Goal: Transaction & Acquisition: Book appointment/travel/reservation

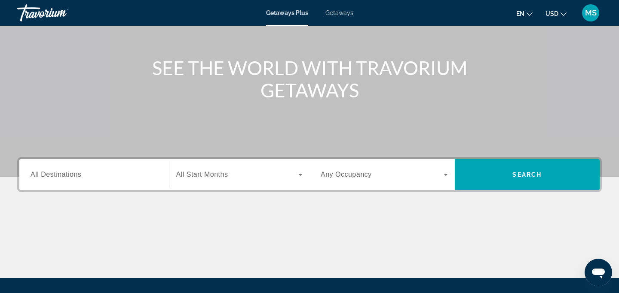
scroll to position [99, 0]
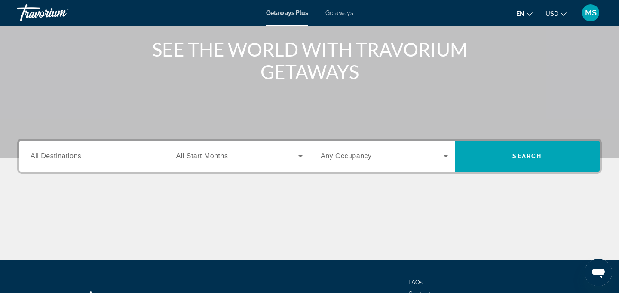
click at [116, 155] on input "Destination All Destinations" at bounding box center [94, 157] width 127 height 10
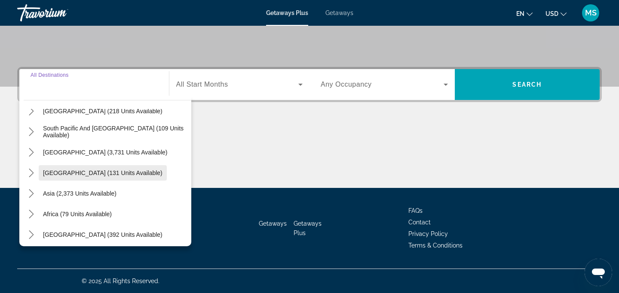
scroll to position [139, 0]
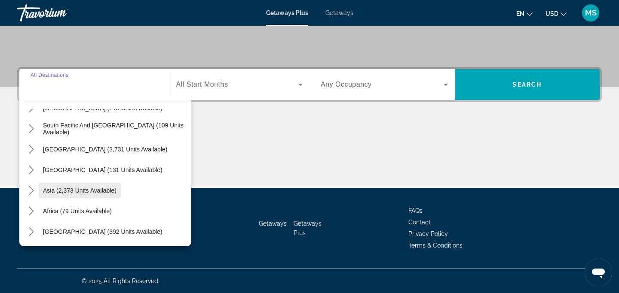
click at [113, 191] on span "Asia (2,373 units available)" at bounding box center [79, 190] width 73 height 7
type input "**********"
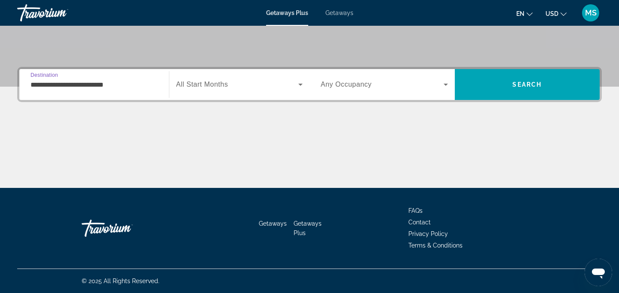
click at [259, 85] on span "Search widget" at bounding box center [237, 84] width 122 height 10
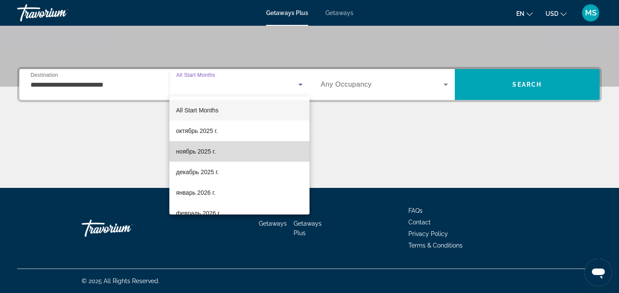
click at [256, 154] on mat-option "ноябрь 2025 г." at bounding box center [239, 151] width 140 height 21
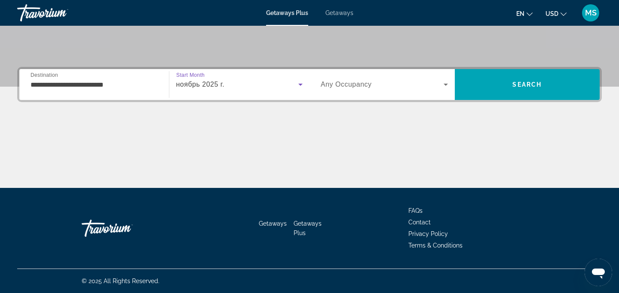
click at [362, 88] on span "Search widget" at bounding box center [381, 84] width 123 height 10
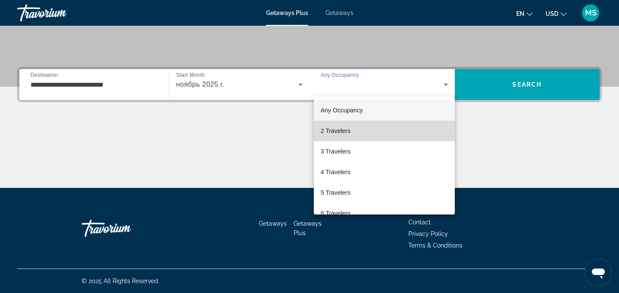
click at [365, 125] on mat-option "2 Travelers" at bounding box center [384, 131] width 141 height 21
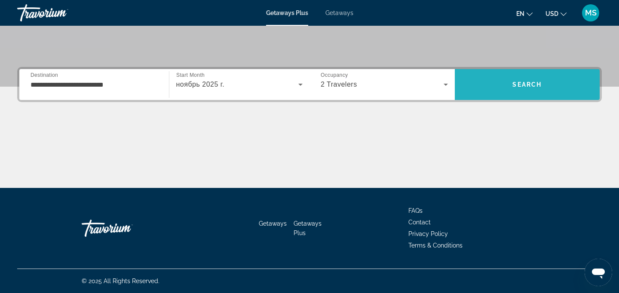
click at [499, 87] on span "Search" at bounding box center [527, 84] width 145 height 21
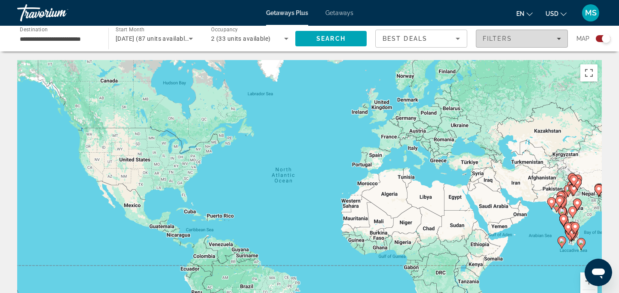
click at [501, 43] on span "Filters" at bounding box center [521, 38] width 91 height 21
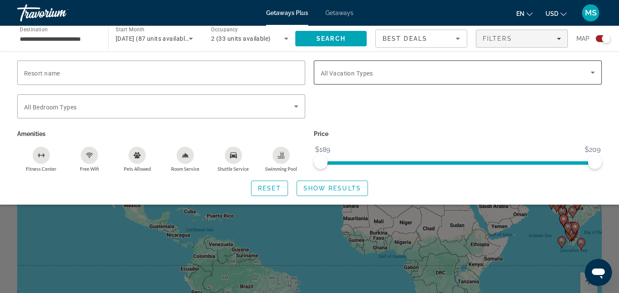
click at [358, 78] on div "Search widget" at bounding box center [457, 73] width 274 height 24
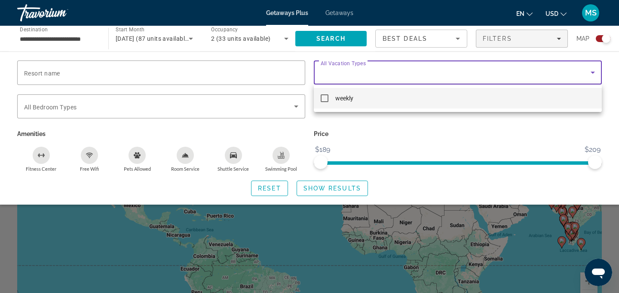
click at [358, 78] on div at bounding box center [309, 146] width 619 height 293
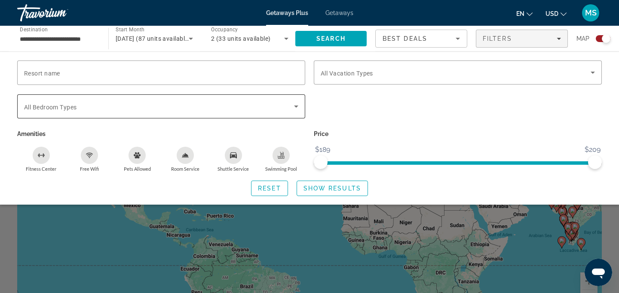
click at [284, 112] on div "Search widget" at bounding box center [161, 107] width 274 height 24
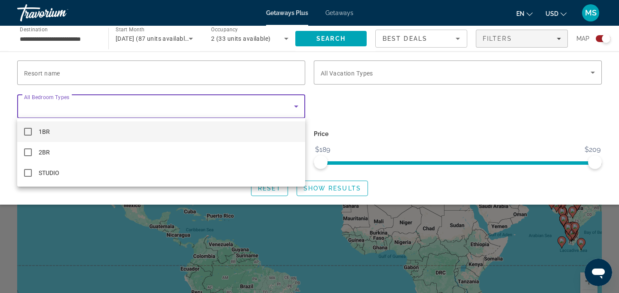
click at [284, 112] on div at bounding box center [309, 146] width 619 height 293
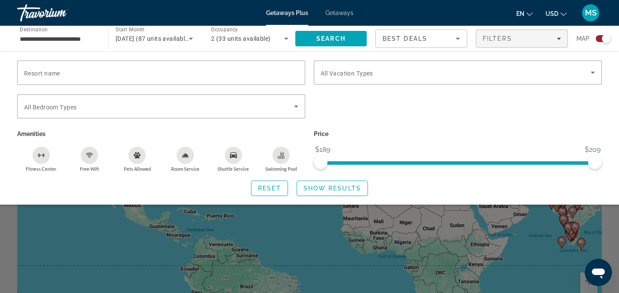
click at [0, 251] on div "Search widget" at bounding box center [309, 211] width 619 height 165
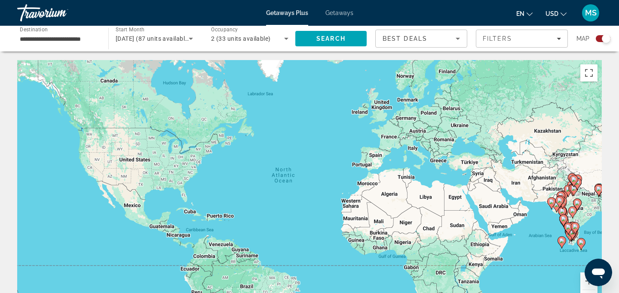
click at [598, 40] on div "Search widget" at bounding box center [602, 38] width 15 height 7
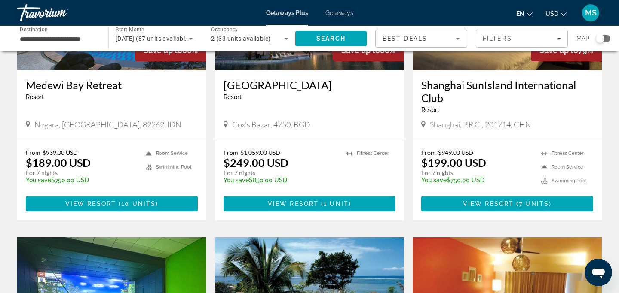
scroll to position [806, 0]
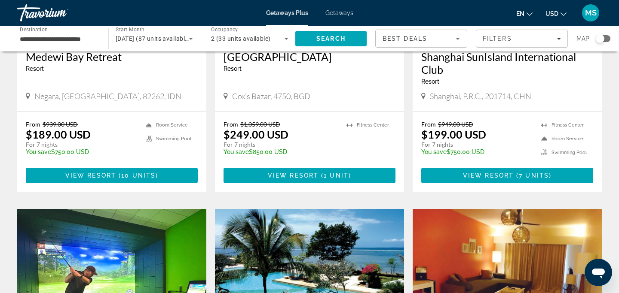
click at [525, 16] on button "en English Español Français Italiano Português русский" at bounding box center [524, 13] width 16 height 12
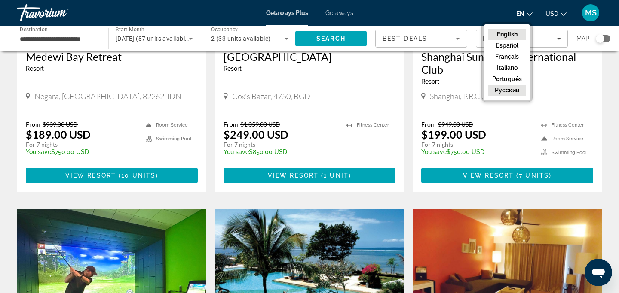
click at [511, 88] on button "русский" at bounding box center [507, 90] width 38 height 11
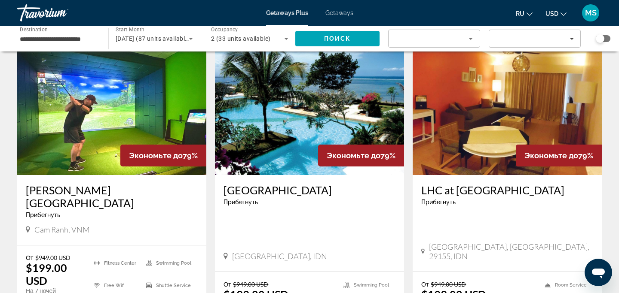
scroll to position [1155, 0]
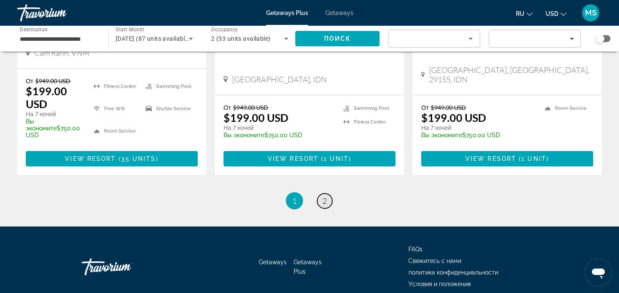
click at [327, 194] on link "page 2" at bounding box center [324, 201] width 15 height 15
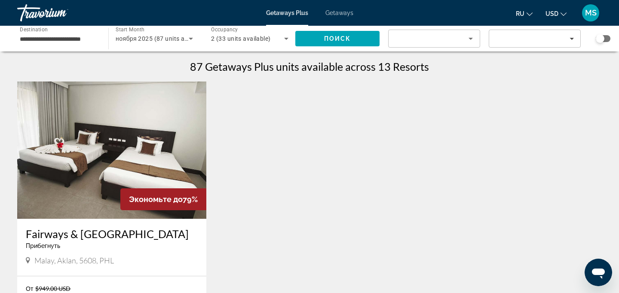
click at [92, 43] on input "**********" at bounding box center [58, 39] width 77 height 10
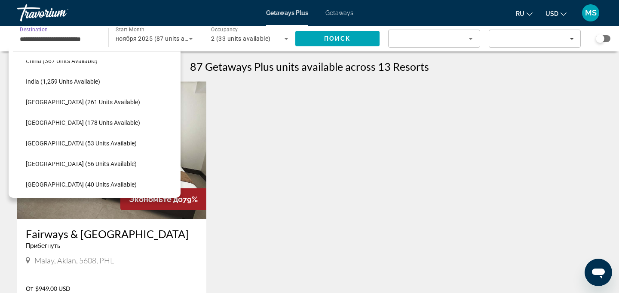
scroll to position [265, 0]
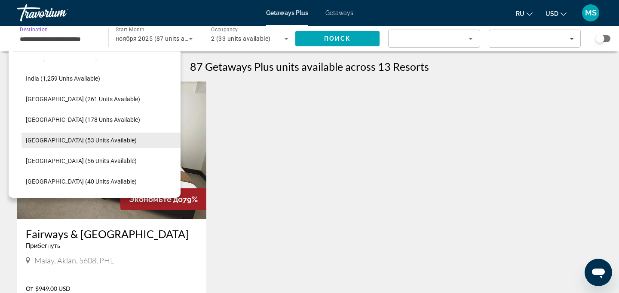
click at [85, 144] on span "Select destination: Maldives (53 units available)" at bounding box center [100, 140] width 159 height 21
type input "**********"
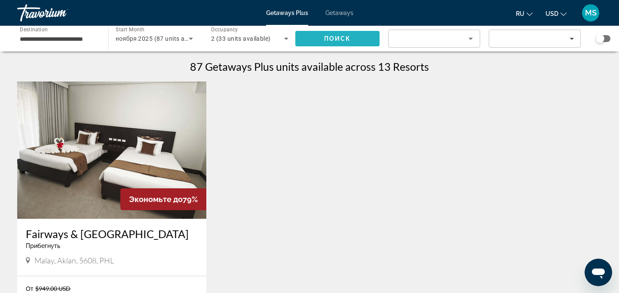
click at [355, 41] on span "Search" at bounding box center [337, 38] width 84 height 21
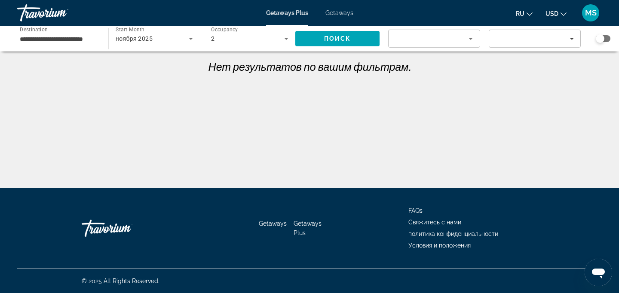
click at [184, 40] on div "ноября 2025" at bounding box center [152, 39] width 73 height 10
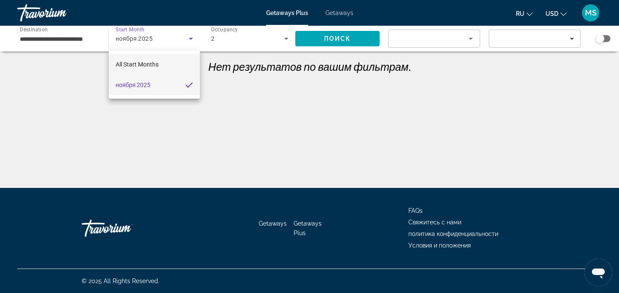
click at [160, 70] on mat-option "All Start Months" at bounding box center [154, 64] width 91 height 21
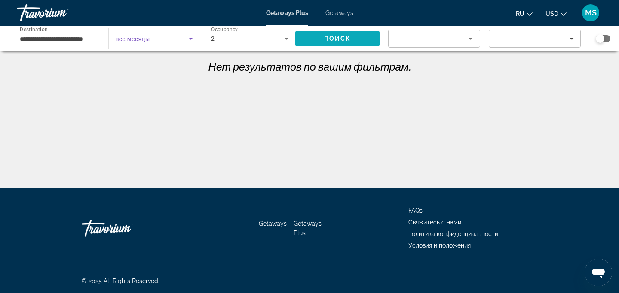
click at [344, 43] on span "Search" at bounding box center [337, 38] width 84 height 21
click at [425, 39] on div "Лучшие предложения" at bounding box center [431, 39] width 73 height 10
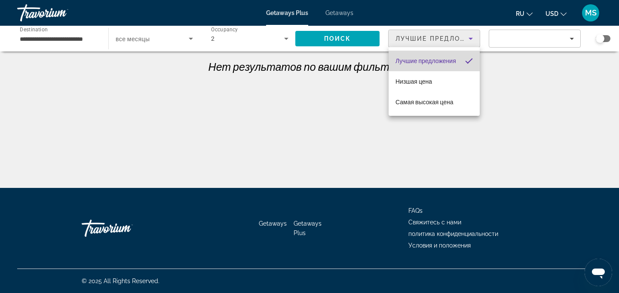
click at [429, 60] on span "Лучшие предложения" at bounding box center [425, 61] width 61 height 7
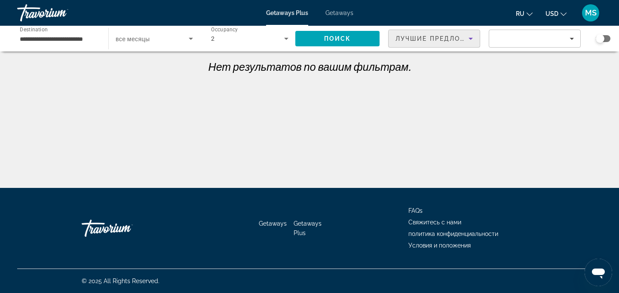
click at [527, 12] on icon "Change language" at bounding box center [529, 14] width 6 height 6
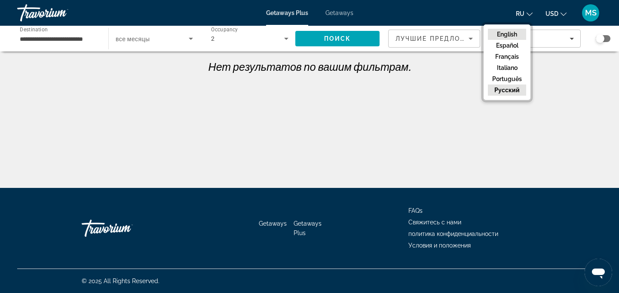
click at [512, 36] on button "English" at bounding box center [507, 34] width 38 height 11
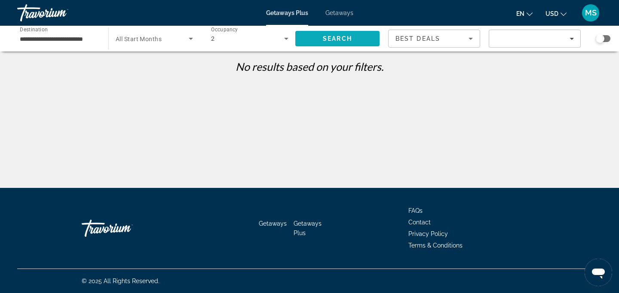
click at [329, 45] on span "Search" at bounding box center [337, 38] width 84 height 21
click at [162, 41] on span "Search widget" at bounding box center [152, 39] width 73 height 10
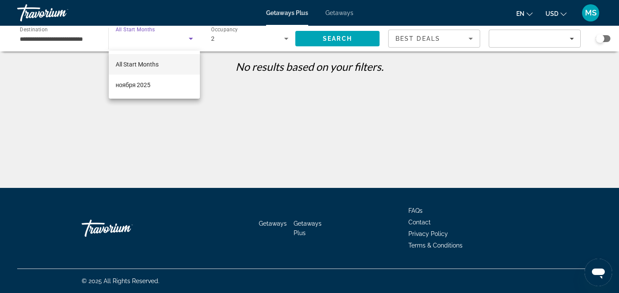
click at [152, 63] on span "All Start Months" at bounding box center [137, 64] width 43 height 7
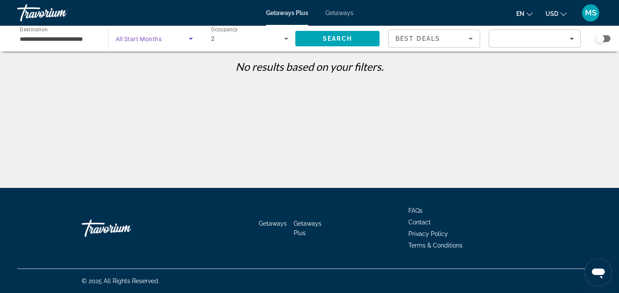
click at [103, 43] on div "**********" at bounding box center [58, 39] width 91 height 24
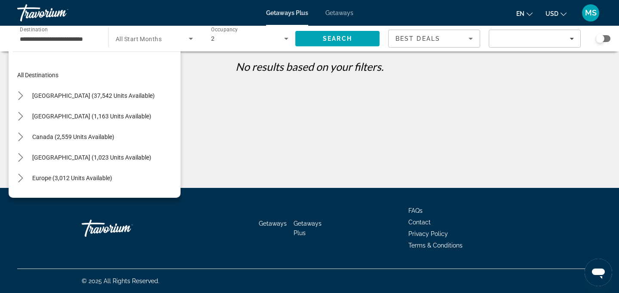
click at [328, 13] on span "Getaways" at bounding box center [339, 12] width 28 height 7
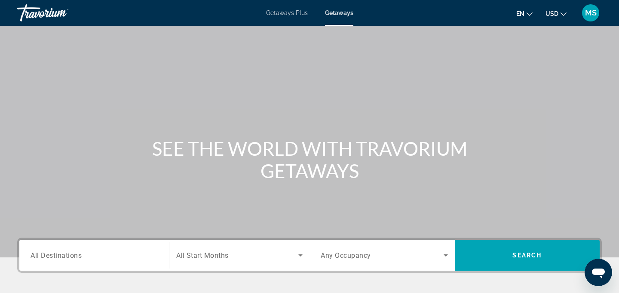
scroll to position [171, 0]
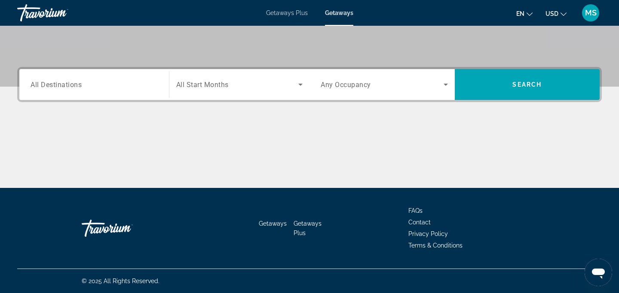
click at [234, 87] on span "Search widget" at bounding box center [237, 84] width 122 height 10
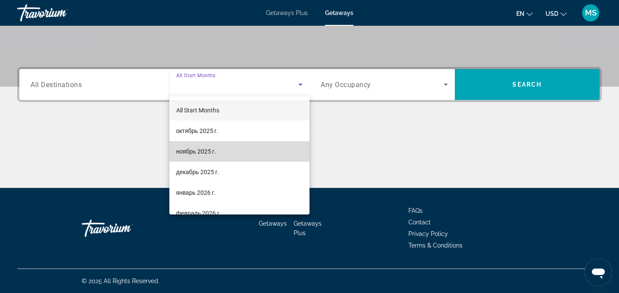
click at [223, 158] on mat-option "ноябрь 2025 г." at bounding box center [239, 151] width 140 height 21
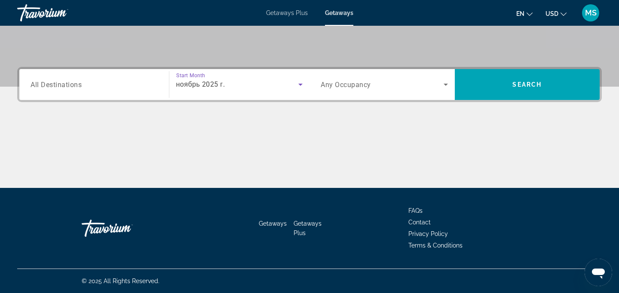
click at [242, 86] on div "ноябрь 2025 г." at bounding box center [237, 84] width 122 height 10
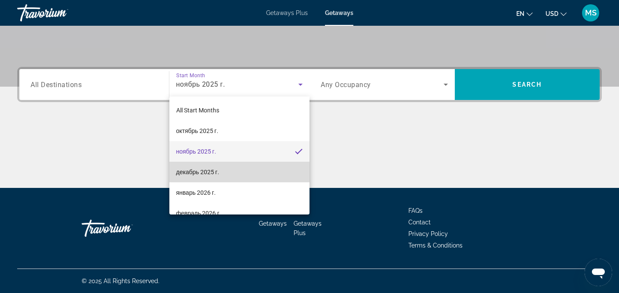
click at [206, 170] on span "декабрь 2025 г." at bounding box center [197, 172] width 43 height 10
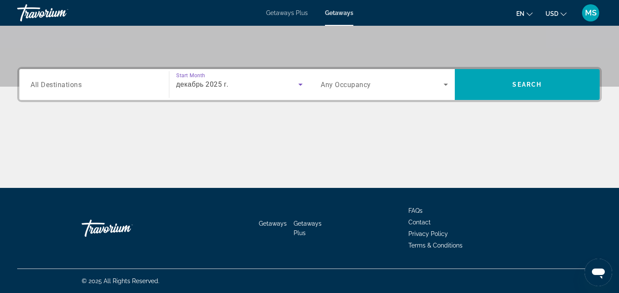
click at [350, 87] on span "Any Occupancy" at bounding box center [345, 85] width 50 height 8
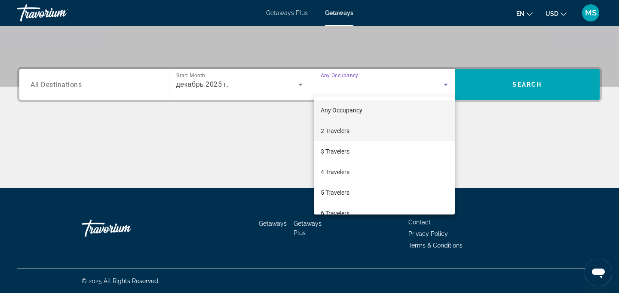
click at [350, 130] on mat-option "2 Travelers" at bounding box center [384, 131] width 141 height 21
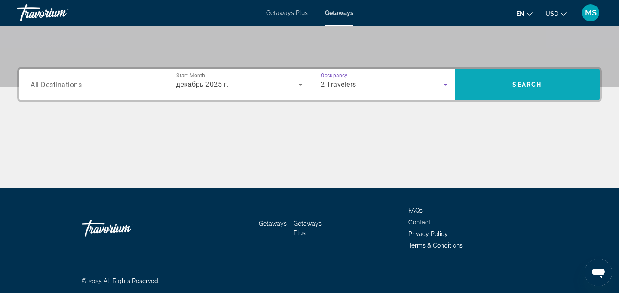
click at [523, 84] on span "Search" at bounding box center [526, 84] width 29 height 7
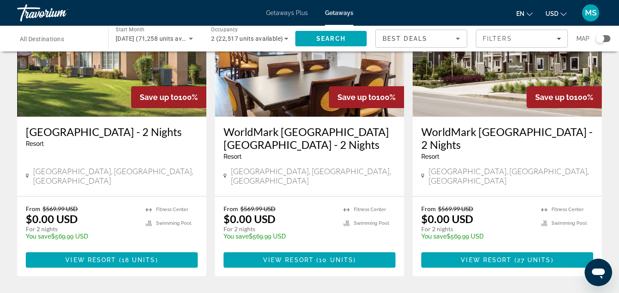
scroll to position [1072, 0]
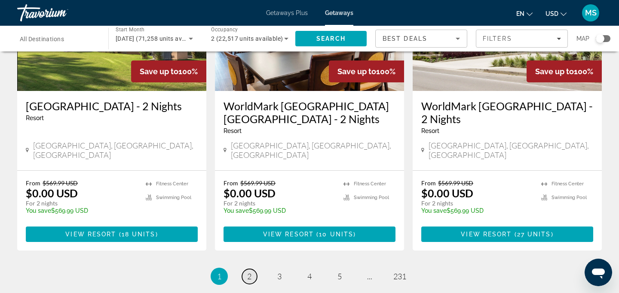
click at [251, 272] on span "2" at bounding box center [249, 276] width 4 height 9
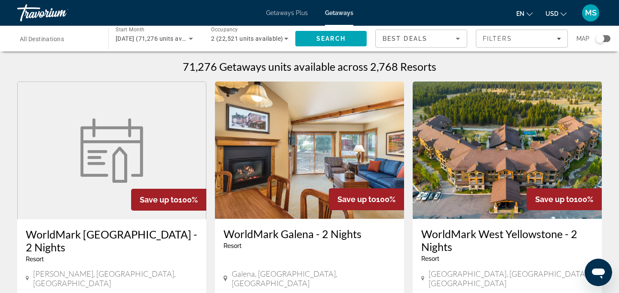
click at [70, 47] on div "Search widget" at bounding box center [58, 39] width 77 height 24
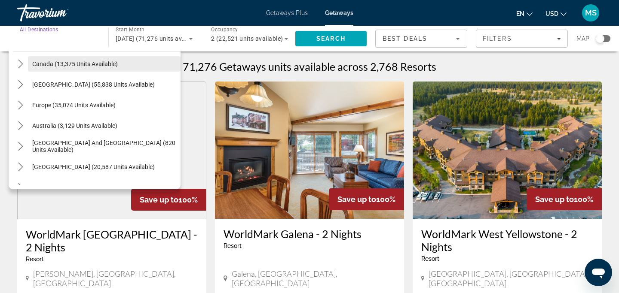
scroll to position [65, 0]
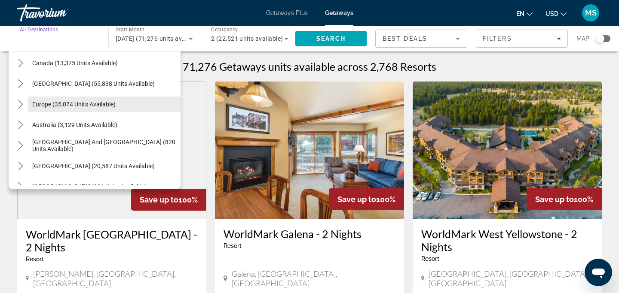
click at [60, 107] on span "Europe (35,074 units available)" at bounding box center [73, 104] width 83 height 7
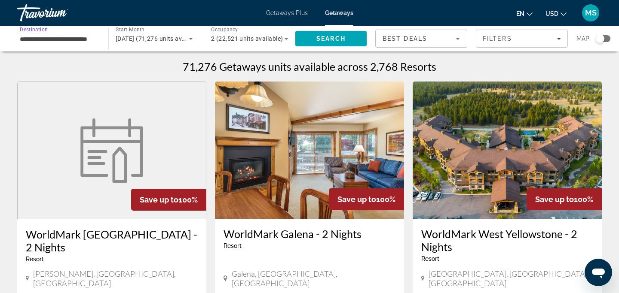
click at [74, 37] on input "**********" at bounding box center [58, 39] width 77 height 10
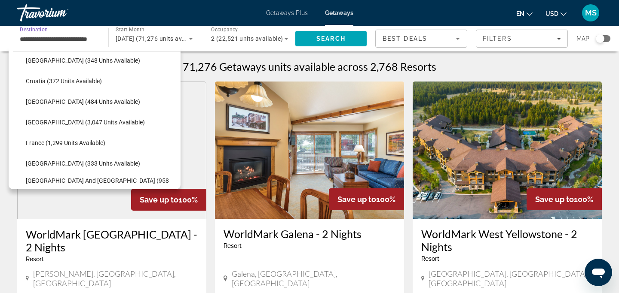
scroll to position [0, 0]
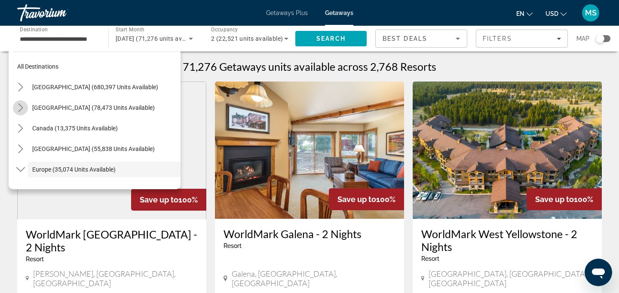
click at [20, 104] on icon "Toggle Mexico (78,473 units available) submenu" at bounding box center [20, 108] width 9 height 9
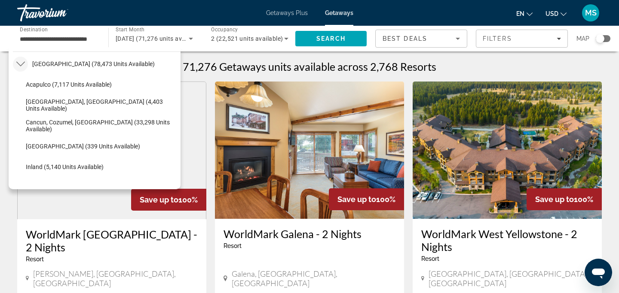
scroll to position [10, 0]
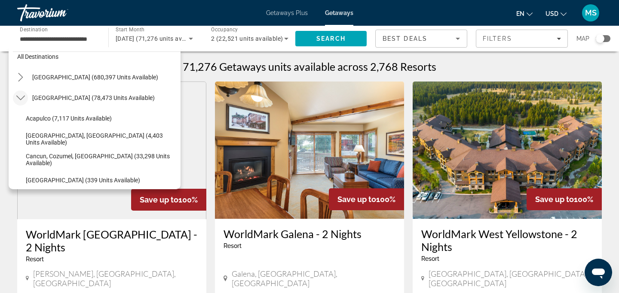
click at [20, 104] on mat-icon "Toggle Mexico (78,473 units available) submenu" at bounding box center [20, 98] width 15 height 15
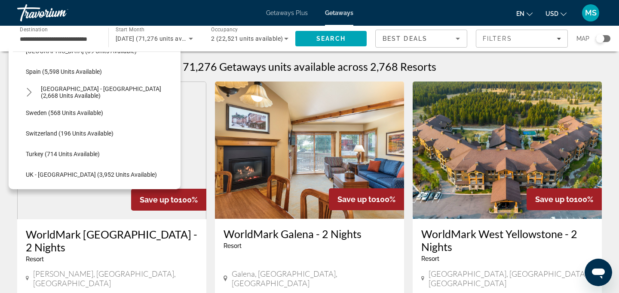
scroll to position [513, 0]
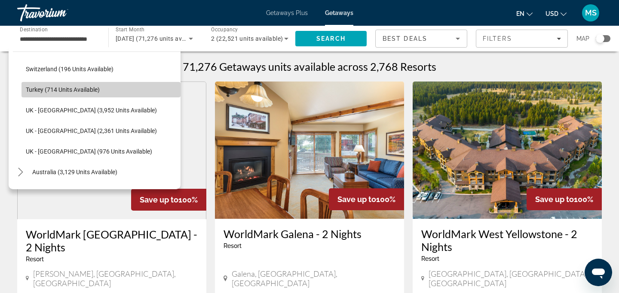
click at [35, 90] on span "Turkey (714 units available)" at bounding box center [63, 89] width 74 height 7
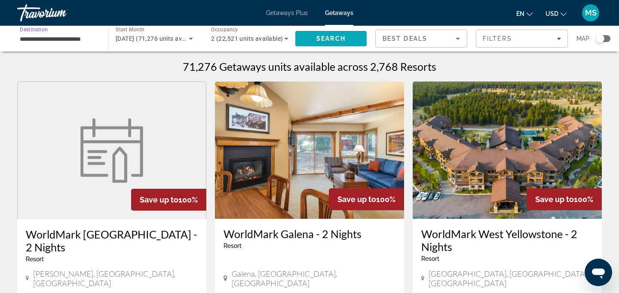
click at [313, 34] on span "Search" at bounding box center [330, 38] width 71 height 21
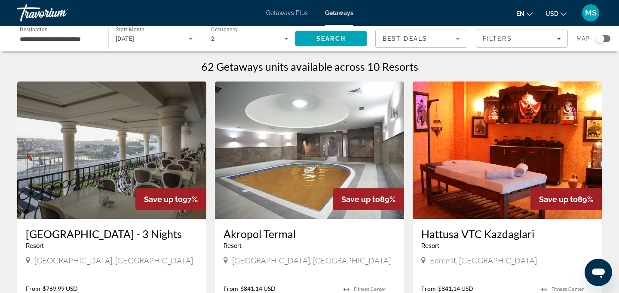
click at [64, 39] on input "**********" at bounding box center [58, 39] width 77 height 10
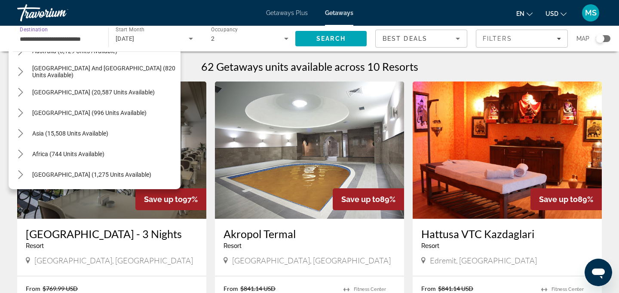
scroll to position [3, 0]
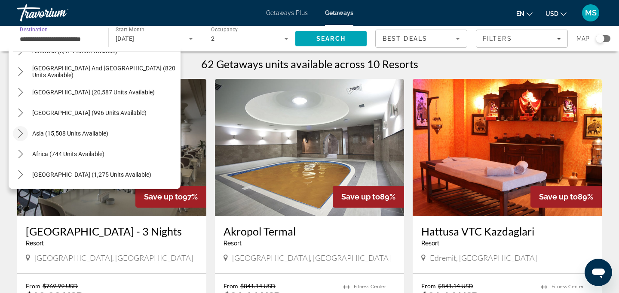
click at [23, 135] on icon "Toggle Asia (15,508 units available) submenu" at bounding box center [20, 133] width 9 height 9
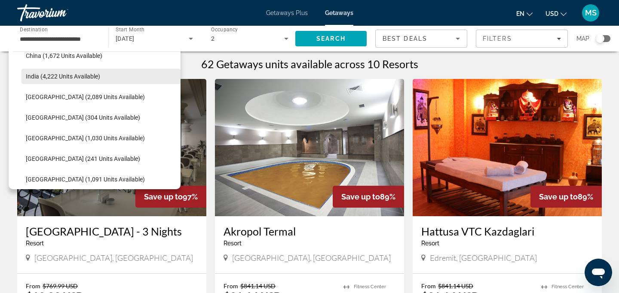
scroll to position [774, 0]
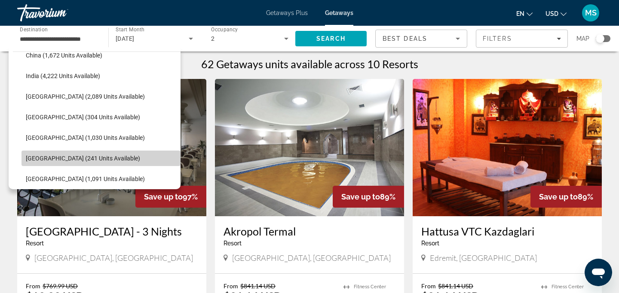
click at [83, 155] on span "[GEOGRAPHIC_DATA] (241 units available)" at bounding box center [83, 158] width 114 height 7
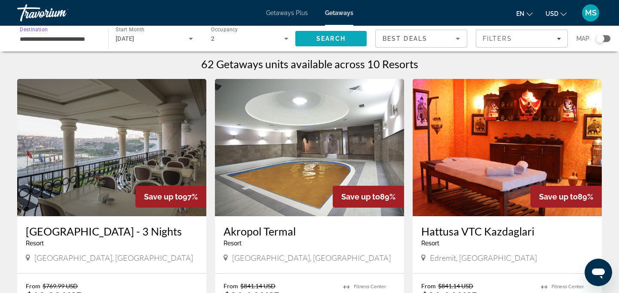
click at [318, 43] on span "Search" at bounding box center [330, 38] width 71 height 21
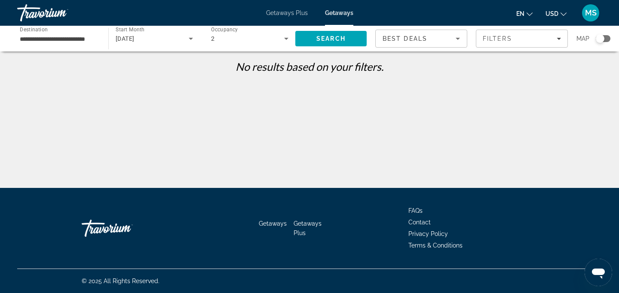
click at [96, 36] on input "**********" at bounding box center [58, 39] width 77 height 10
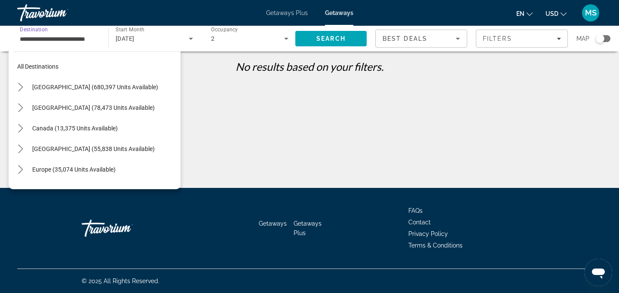
scroll to position [319, 0]
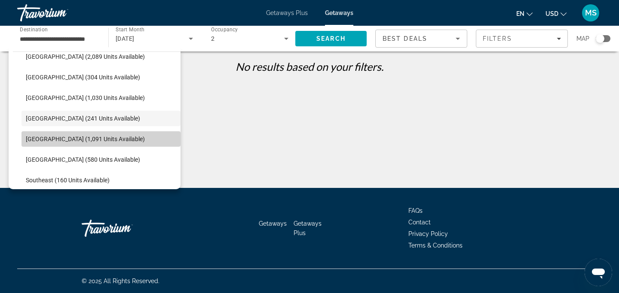
click at [118, 129] on span "Select destination: Philippines (1,091 units available)" at bounding box center [100, 139] width 159 height 21
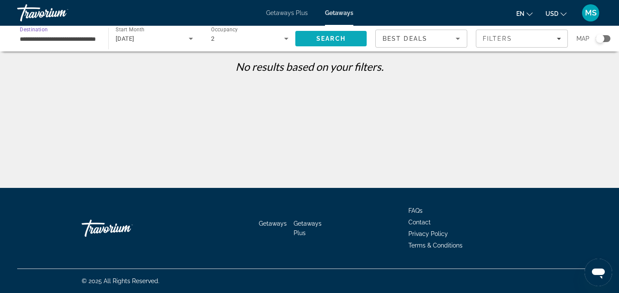
click at [308, 41] on span "Search" at bounding box center [330, 38] width 71 height 21
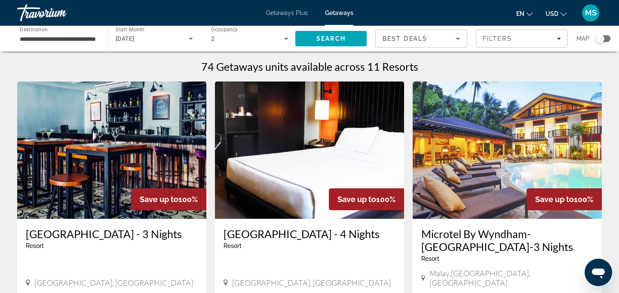
click at [55, 44] on div "**********" at bounding box center [58, 39] width 77 height 24
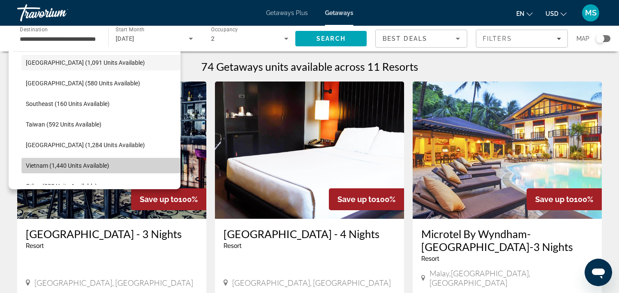
click at [71, 161] on span "Select destination: Vietnam (1,440 units available)" at bounding box center [100, 166] width 159 height 21
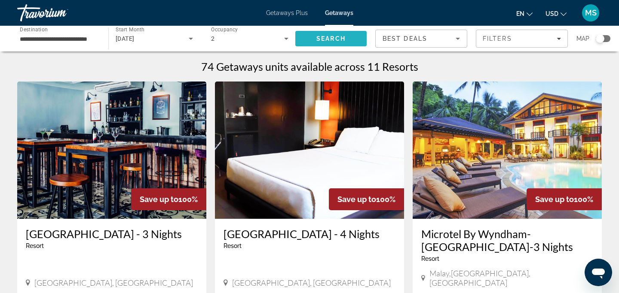
click at [356, 36] on span "Search" at bounding box center [330, 38] width 71 height 21
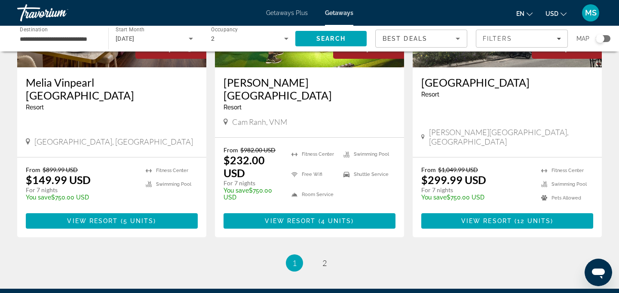
scroll to position [1081, 0]
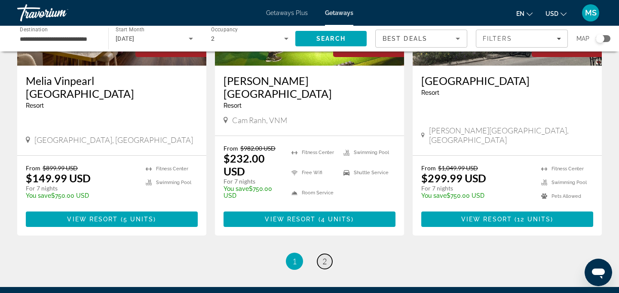
click at [322, 257] on span "2" at bounding box center [324, 261] width 4 height 9
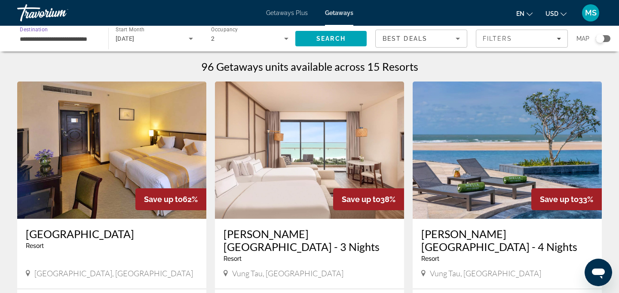
click at [75, 38] on input "**********" at bounding box center [58, 39] width 77 height 10
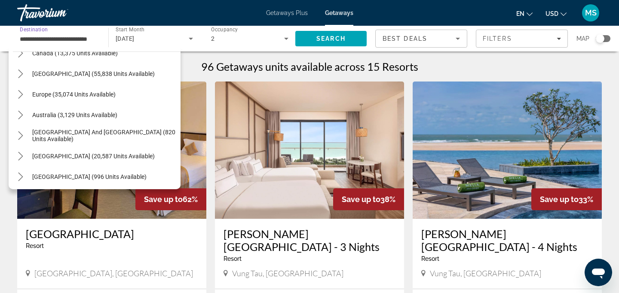
scroll to position [76, 0]
click at [25, 95] on mat-icon "Toggle Europe (35,074 units available) submenu" at bounding box center [20, 94] width 15 height 15
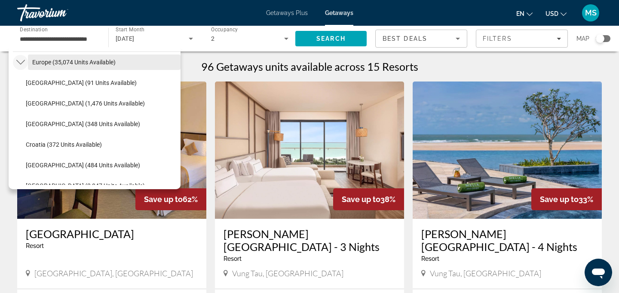
click at [53, 70] on span "Select destination: Europe (35,074 units available)" at bounding box center [104, 62] width 153 height 21
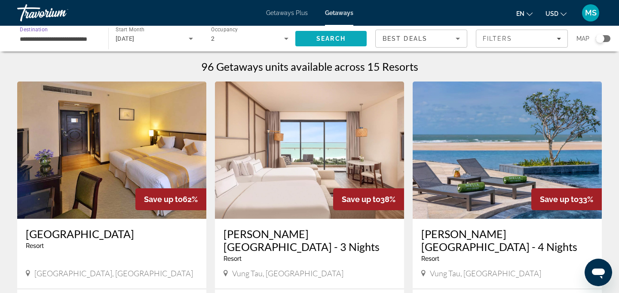
click at [334, 44] on span "Search" at bounding box center [330, 38] width 71 height 21
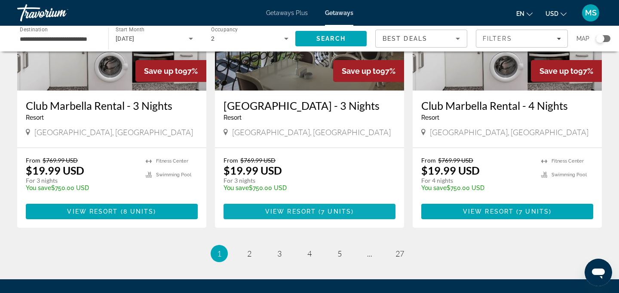
scroll to position [1045, 0]
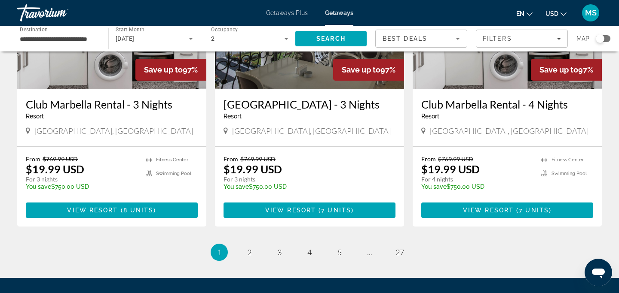
click at [249, 248] on span "2" at bounding box center [249, 252] width 4 height 9
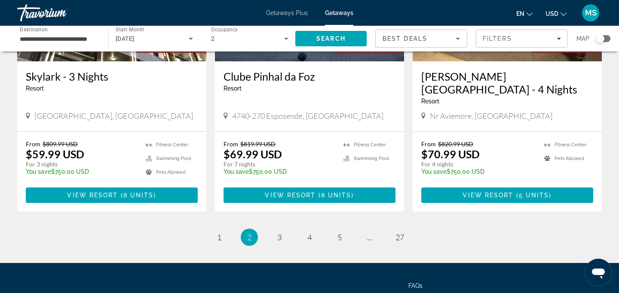
scroll to position [1109, 0]
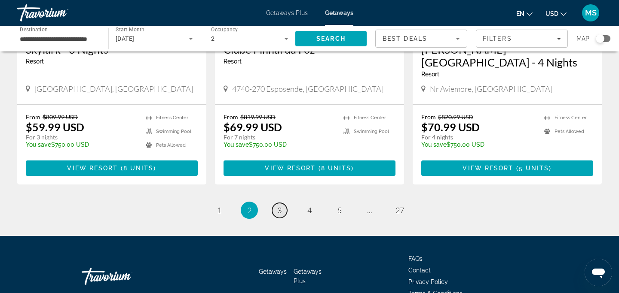
click at [281, 206] on span "3" at bounding box center [279, 210] width 4 height 9
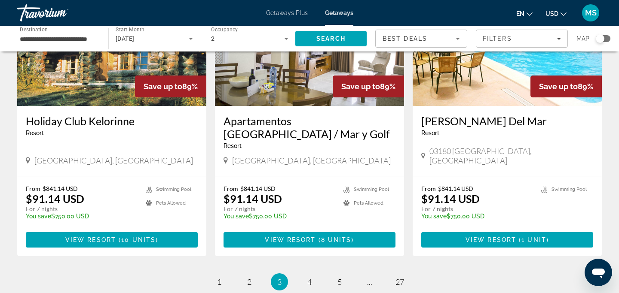
scroll to position [1015, 0]
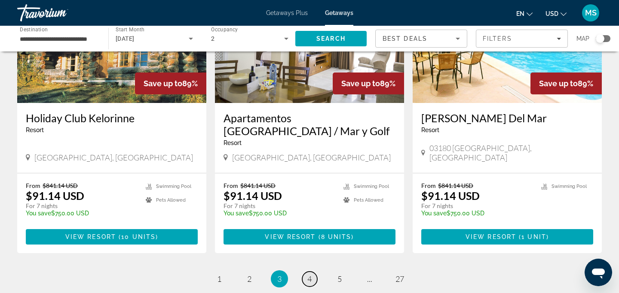
click at [311, 272] on link "page 4" at bounding box center [309, 279] width 15 height 15
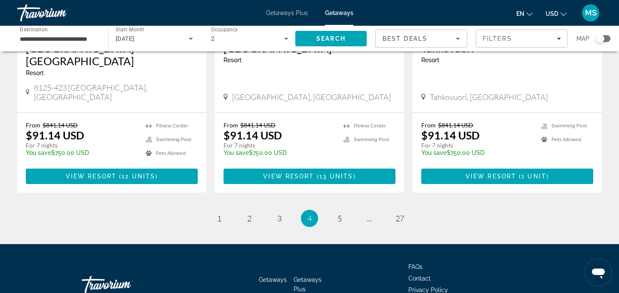
scroll to position [1092, 0]
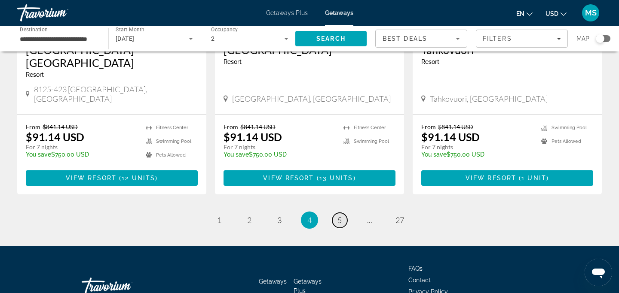
click at [341, 216] on span "5" at bounding box center [339, 220] width 4 height 9
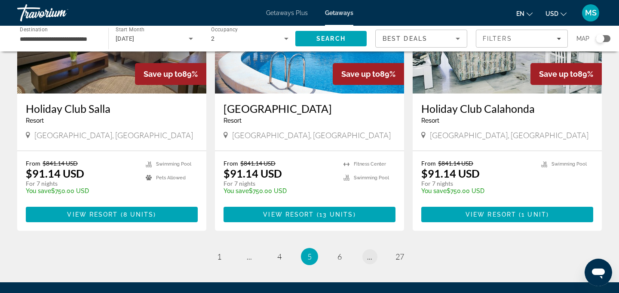
scroll to position [1047, 0]
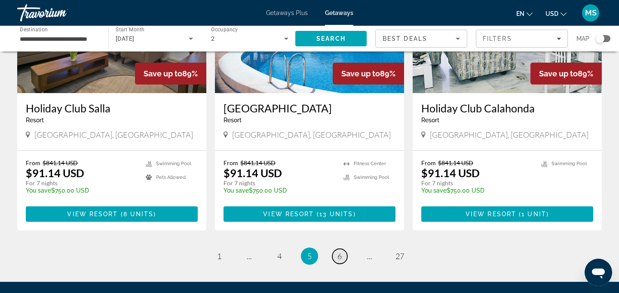
click at [345, 249] on link "page 6" at bounding box center [339, 256] width 15 height 15
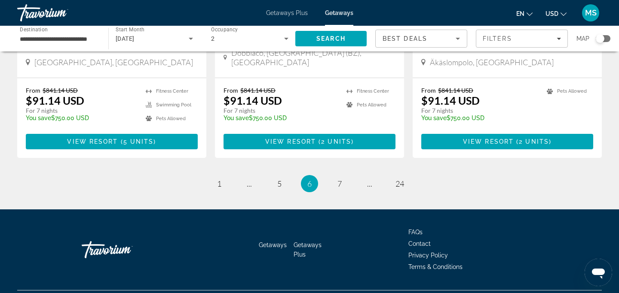
scroll to position [1096, 0]
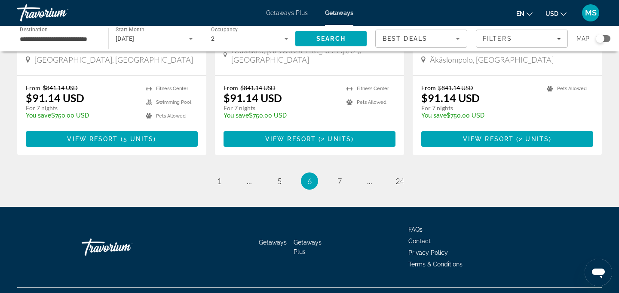
click at [82, 41] on input "**********" at bounding box center [58, 39] width 77 height 10
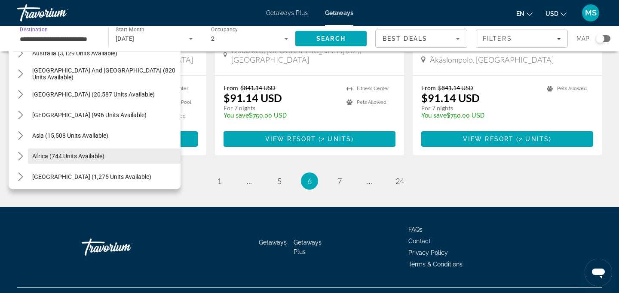
scroll to position [634, 0]
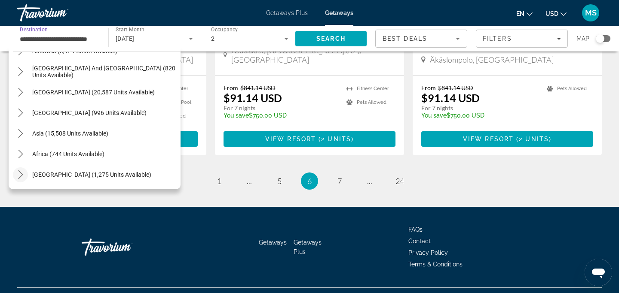
click at [21, 175] on icon "Toggle Middle East (1,275 units available) submenu" at bounding box center [20, 175] width 9 height 9
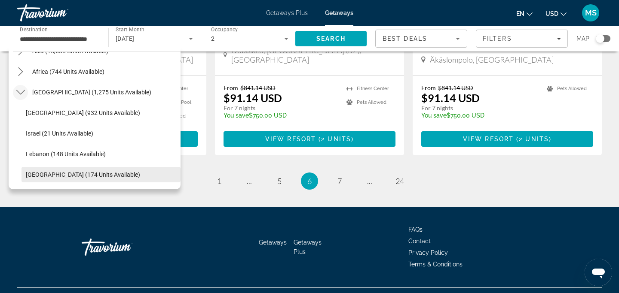
click at [64, 174] on span "[GEOGRAPHIC_DATA] (174 units available)" at bounding box center [83, 174] width 114 height 7
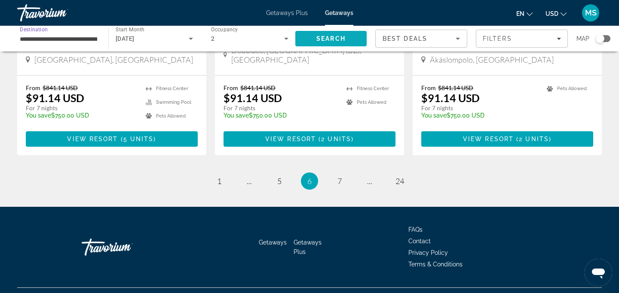
click at [338, 34] on span "Search" at bounding box center [330, 38] width 71 height 21
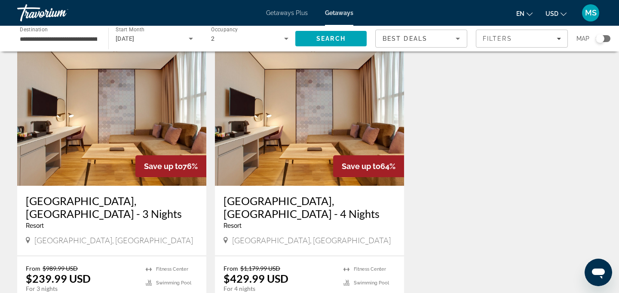
scroll to position [33, 0]
click at [92, 42] on input "**********" at bounding box center [58, 39] width 77 height 10
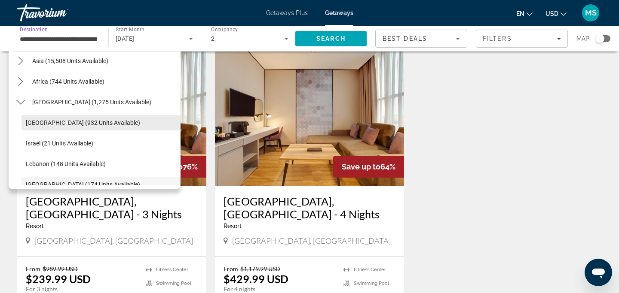
scroll to position [204, 0]
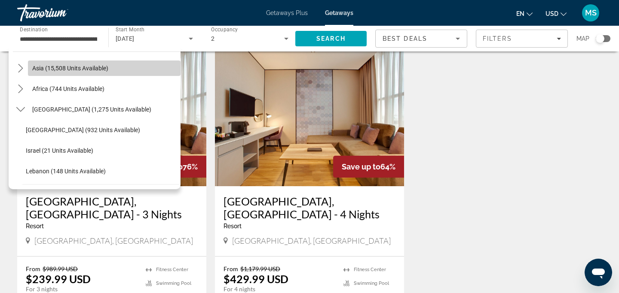
click at [95, 67] on span "Asia (15,508 units available)" at bounding box center [70, 68] width 76 height 7
type input "**********"
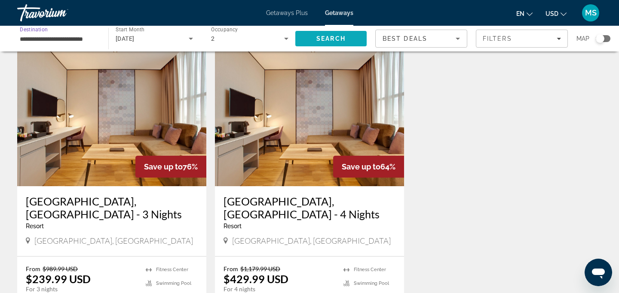
click at [318, 41] on span "Search" at bounding box center [330, 38] width 29 height 7
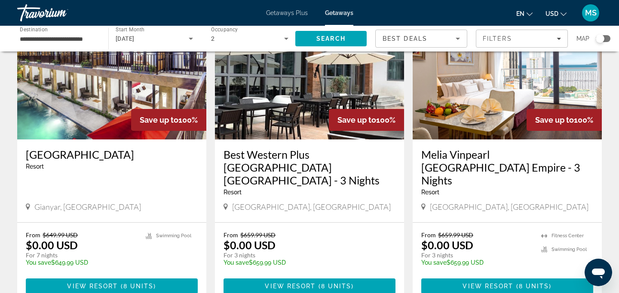
scroll to position [379, 0]
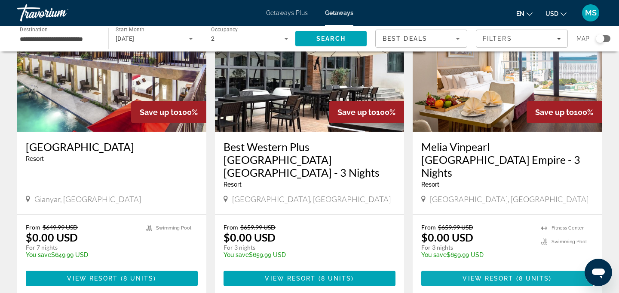
click at [504, 275] on span "View Resort" at bounding box center [487, 278] width 51 height 7
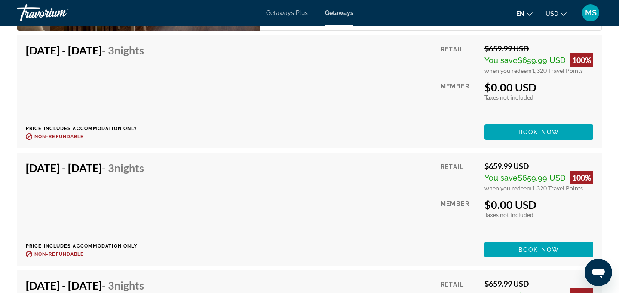
scroll to position [1561, 0]
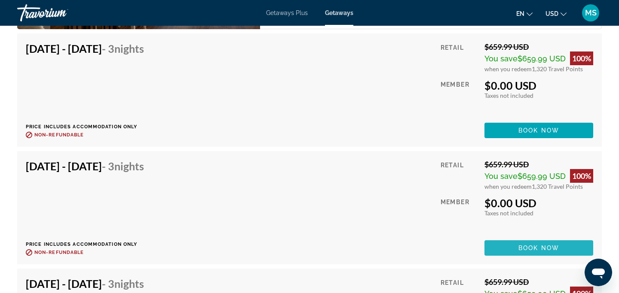
click at [542, 245] on span "Book now" at bounding box center [538, 248] width 41 height 7
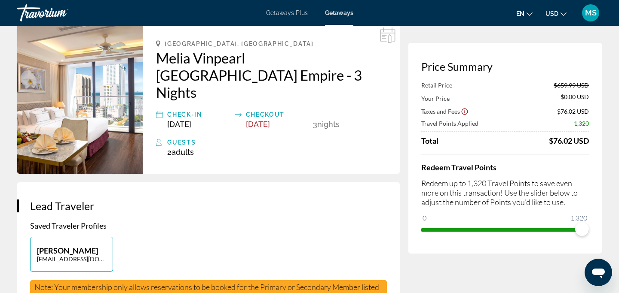
scroll to position [40, 0]
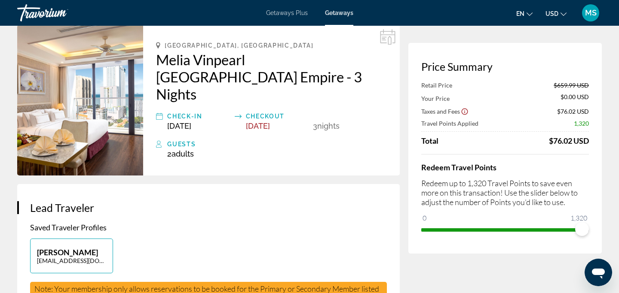
click at [270, 122] on span "[DATE]" at bounding box center [258, 126] width 24 height 9
click at [387, 34] on icon "Main content" at bounding box center [387, 36] width 15 height 15
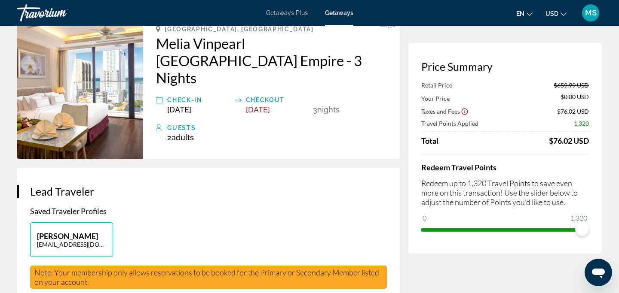
scroll to position [0, 0]
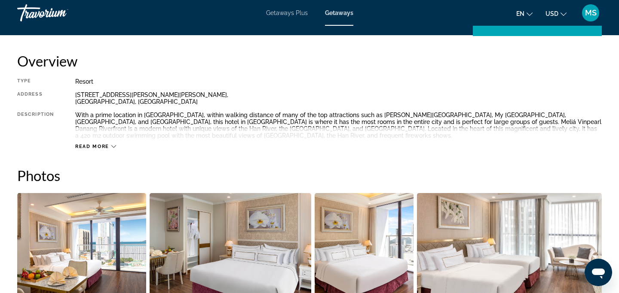
scroll to position [275, 0]
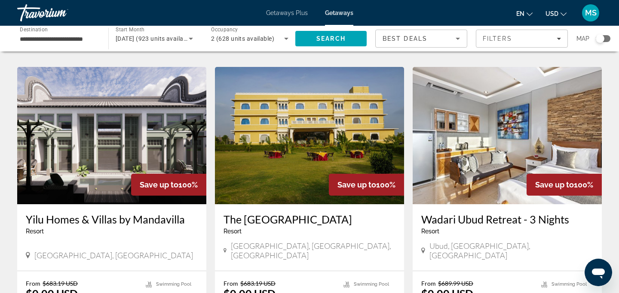
scroll to position [929, 0]
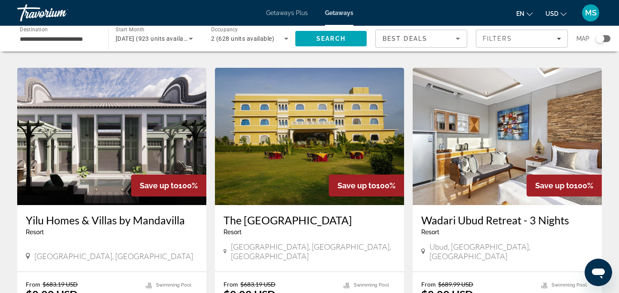
click at [124, 143] on img "Main content" at bounding box center [111, 136] width 189 height 137
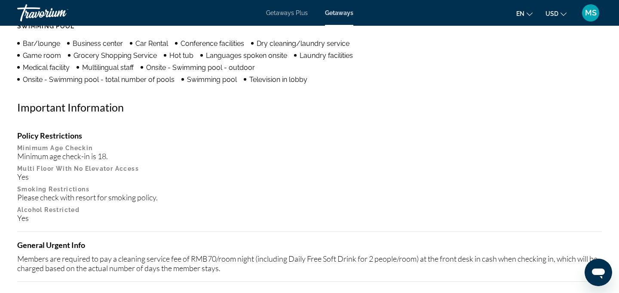
scroll to position [873, 0]
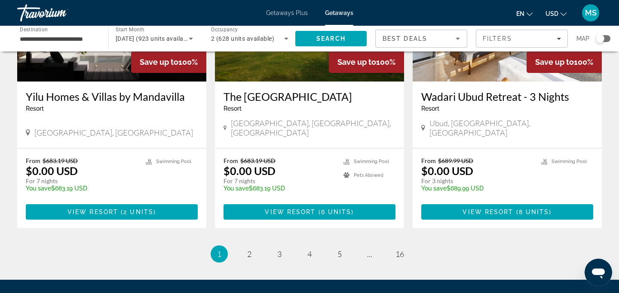
scroll to position [1028, 0]
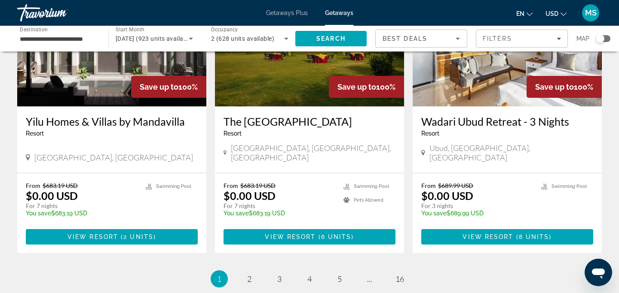
click at [244, 271] on li "page 2" at bounding box center [249, 279] width 17 height 17
click at [252, 272] on link "page 2" at bounding box center [249, 279] width 15 height 15
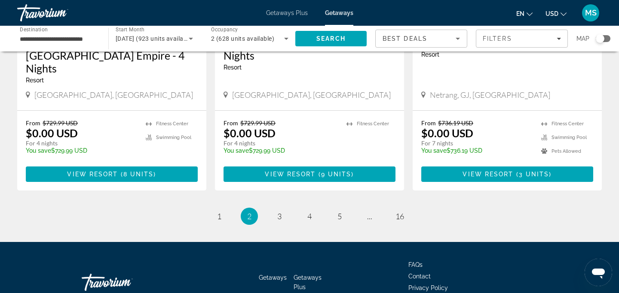
scroll to position [1142, 0]
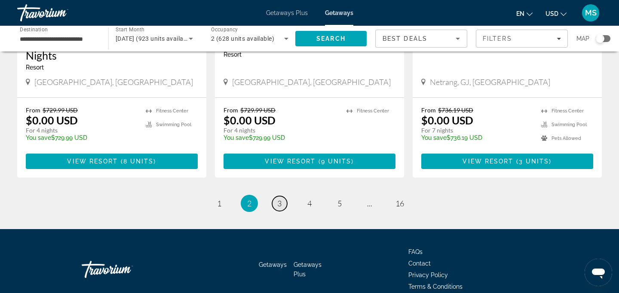
click at [280, 199] on span "3" at bounding box center [279, 203] width 4 height 9
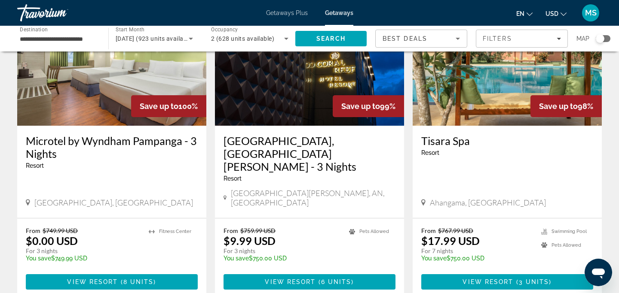
scroll to position [94, 0]
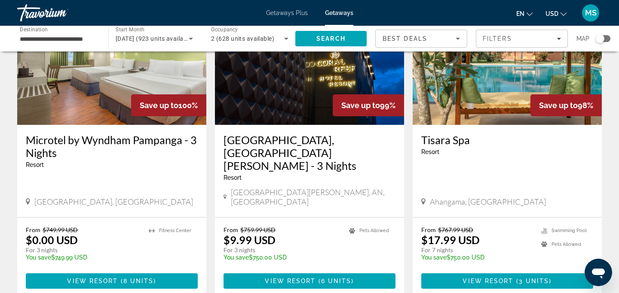
click at [506, 87] on img "Main content" at bounding box center [506, 56] width 189 height 137
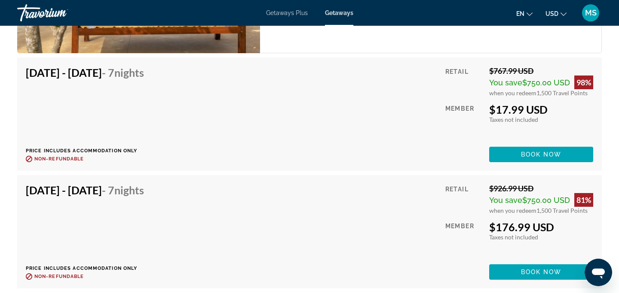
scroll to position [1582, 0]
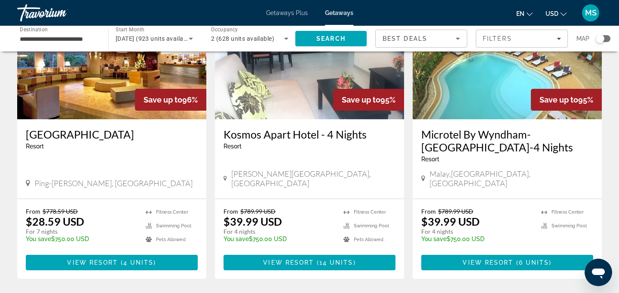
scroll to position [1122, 0]
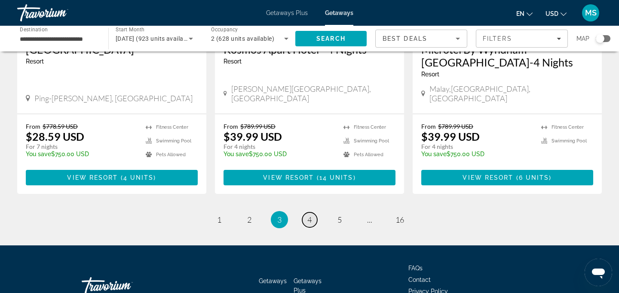
click at [313, 213] on link "page 4" at bounding box center [309, 220] width 15 height 15
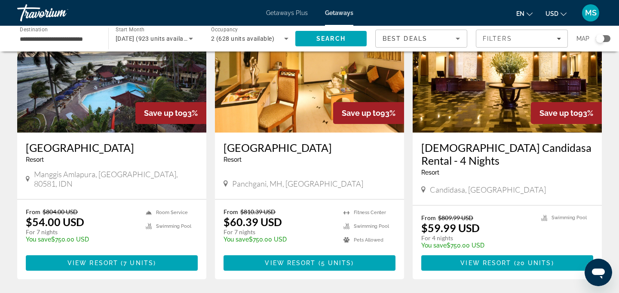
scroll to position [384, 0]
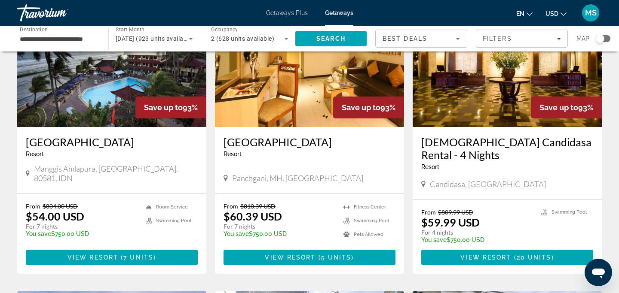
click at [133, 86] on img "Main content" at bounding box center [111, 58] width 189 height 137
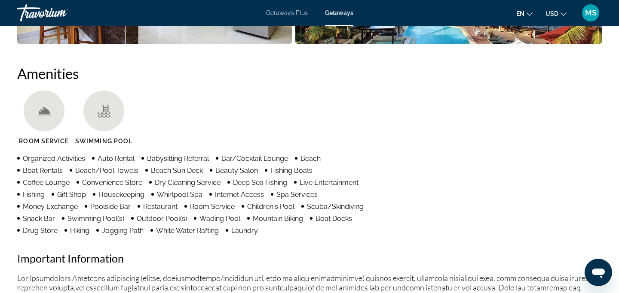
scroll to position [757, 0]
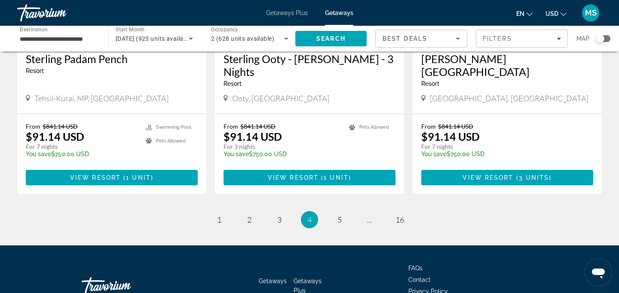
scroll to position [1107, 0]
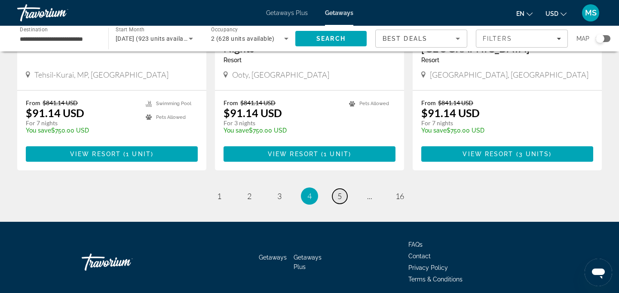
click at [336, 189] on link "page 5" at bounding box center [339, 196] width 15 height 15
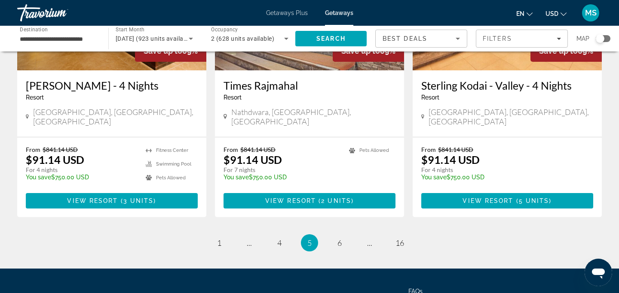
scroll to position [1098, 0]
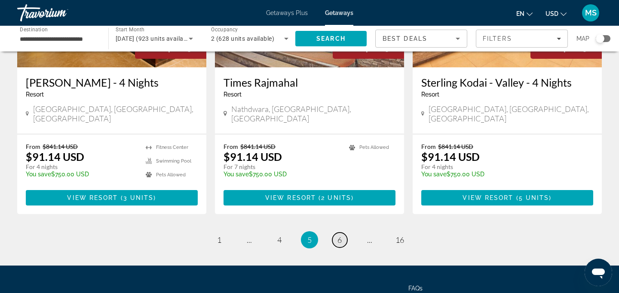
click at [343, 233] on link "page 6" at bounding box center [339, 240] width 15 height 15
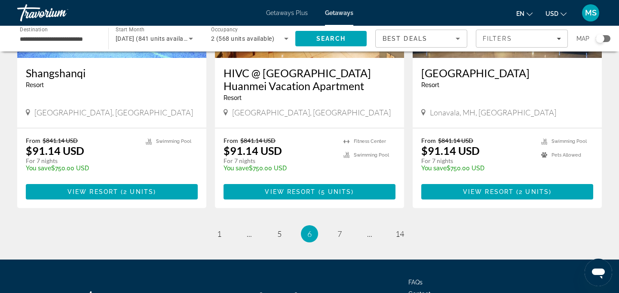
scroll to position [1122, 0]
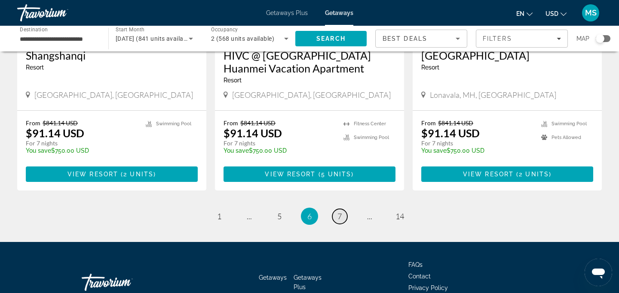
click at [335, 209] on link "page 7" at bounding box center [339, 216] width 15 height 15
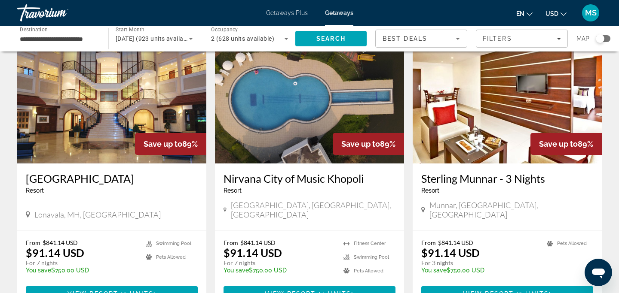
scroll to position [1054, 0]
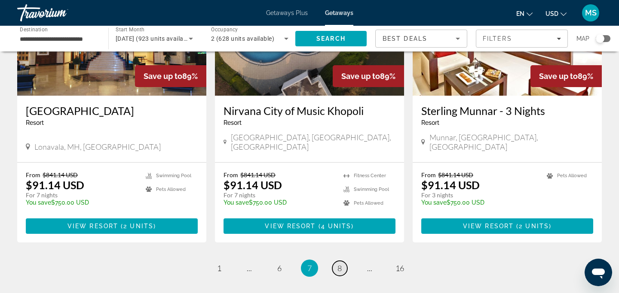
click at [341, 261] on link "page 8" at bounding box center [339, 268] width 15 height 15
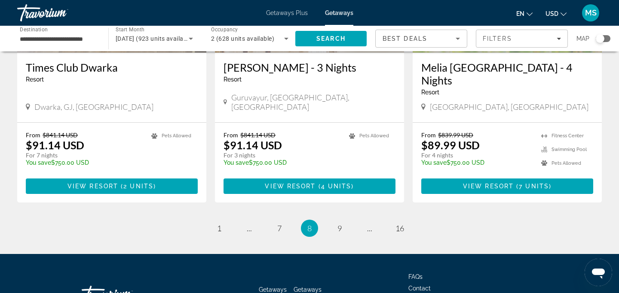
scroll to position [1109, 0]
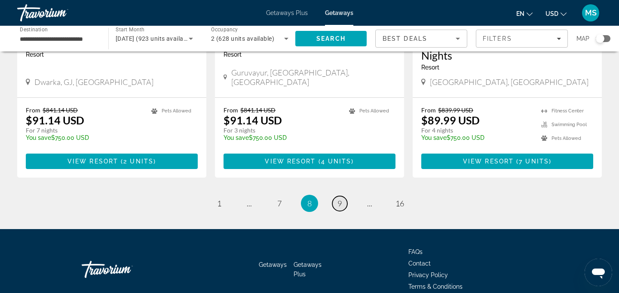
click at [337, 196] on link "page 9" at bounding box center [339, 203] width 15 height 15
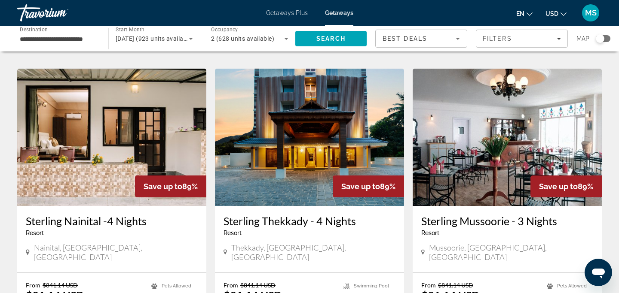
scroll to position [1097, 0]
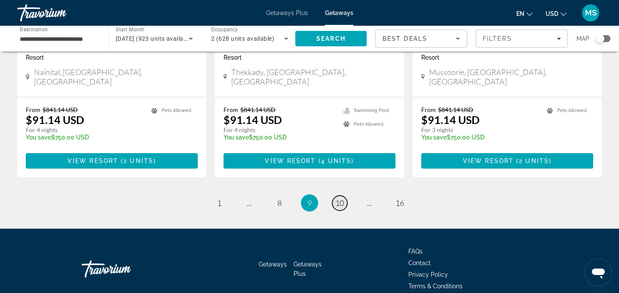
click at [335, 198] on span "10" at bounding box center [339, 202] width 9 height 9
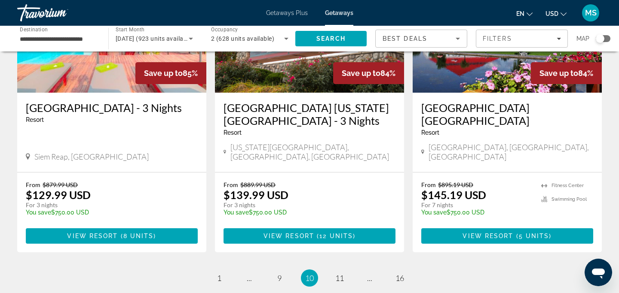
scroll to position [1135, 0]
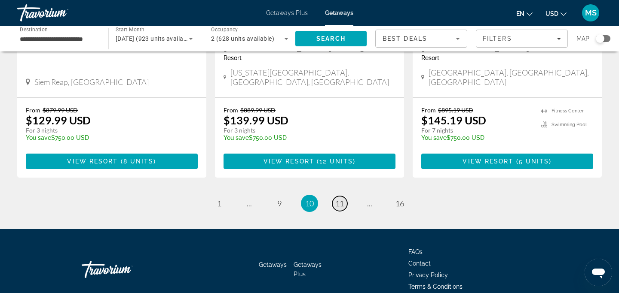
click at [339, 199] on span "11" at bounding box center [339, 203] width 9 height 9
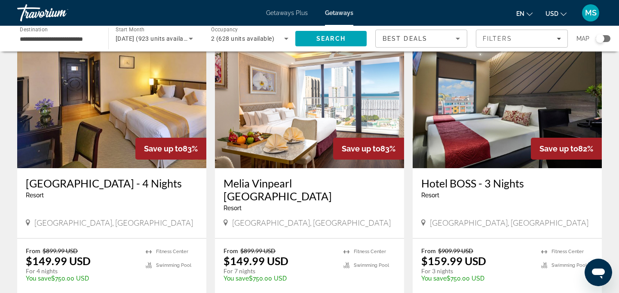
scroll to position [372, 0]
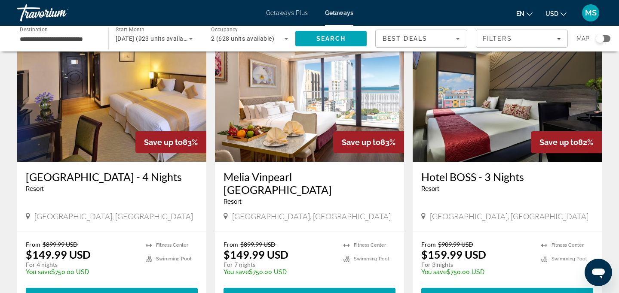
click at [294, 138] on img "Main content" at bounding box center [309, 92] width 189 height 137
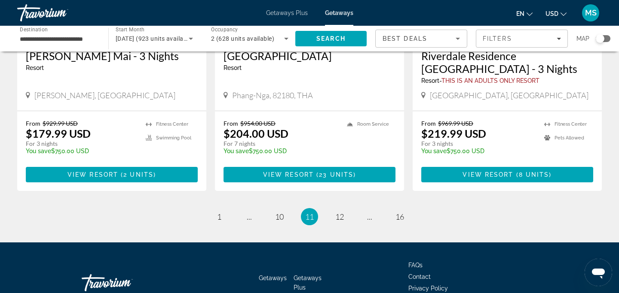
scroll to position [1122, 0]
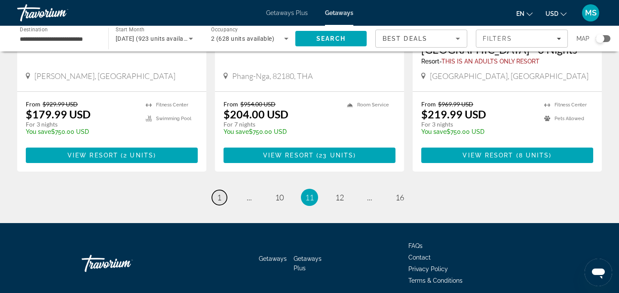
click at [224, 190] on link "page 1" at bounding box center [219, 197] width 15 height 15
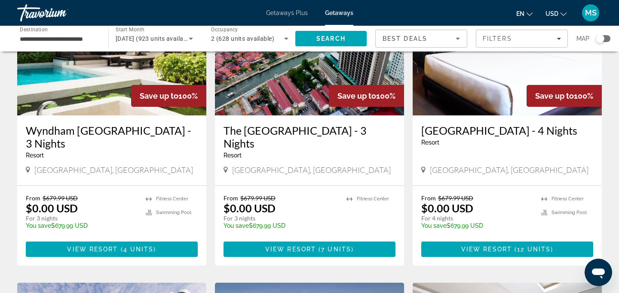
scroll to position [716, 0]
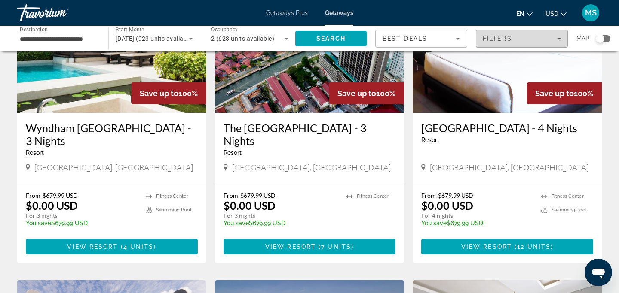
click at [495, 40] on span "Filters" at bounding box center [496, 38] width 29 height 7
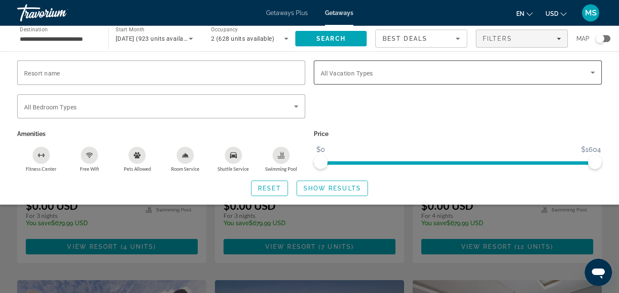
click at [457, 72] on span "Search widget" at bounding box center [455, 72] width 270 height 10
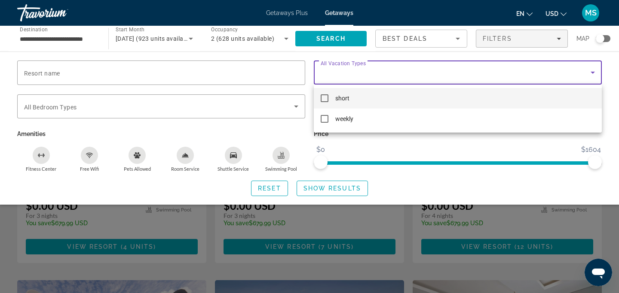
click at [457, 72] on div at bounding box center [309, 146] width 619 height 293
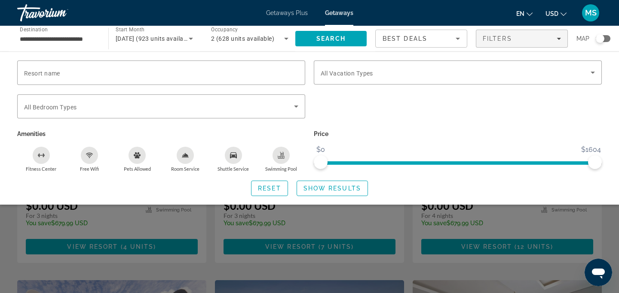
click at [582, 226] on div "Search widget" at bounding box center [309, 211] width 619 height 165
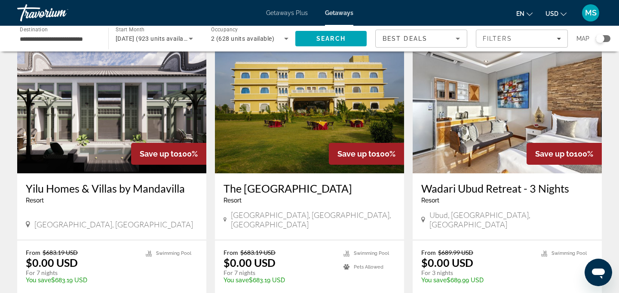
scroll to position [1122, 0]
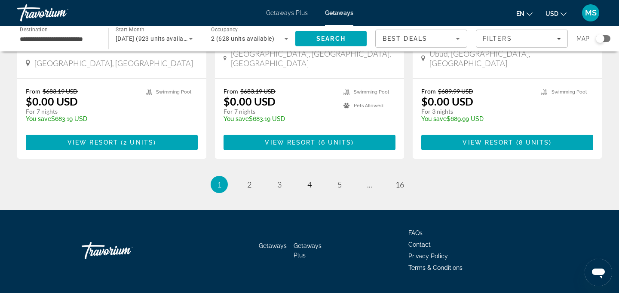
click at [239, 176] on ul "1 / 16 You're on page 1 page 2 page 3 page 4 page 5 page ... page 16" at bounding box center [309, 184] width 584 height 17
click at [248, 180] on span "2" at bounding box center [249, 184] width 4 height 9
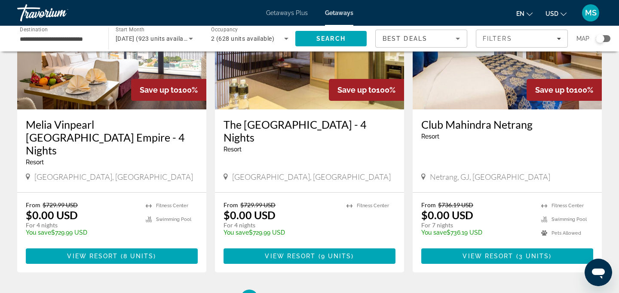
scroll to position [1053, 0]
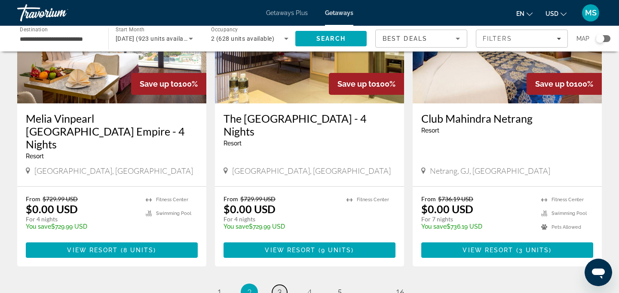
click at [272, 285] on link "page 3" at bounding box center [279, 292] width 15 height 15
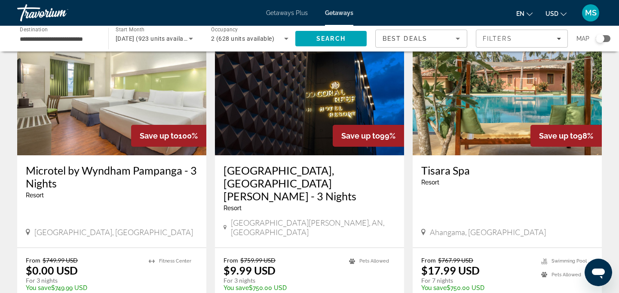
scroll to position [77, 0]
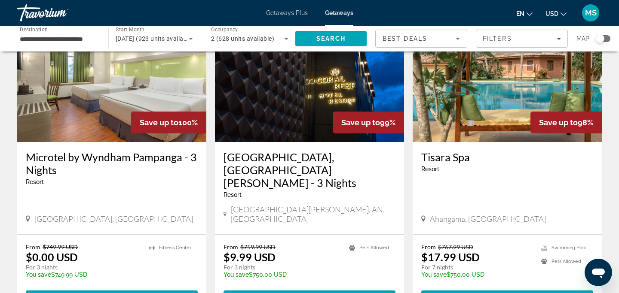
click at [439, 107] on img "Main content" at bounding box center [506, 73] width 189 height 137
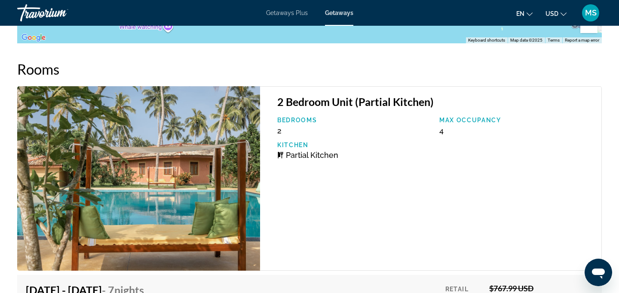
scroll to position [1255, 0]
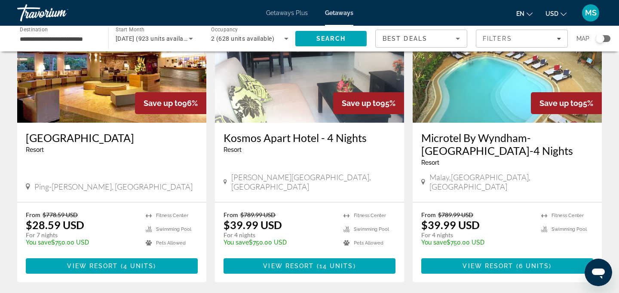
scroll to position [1033, 0]
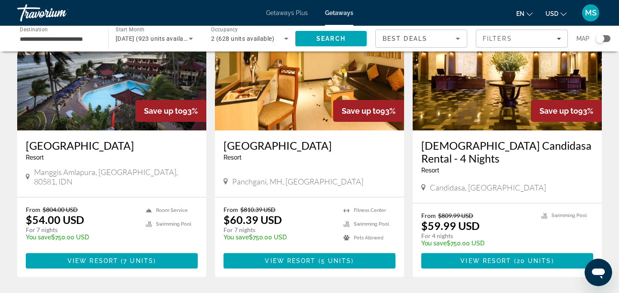
scroll to position [384, 0]
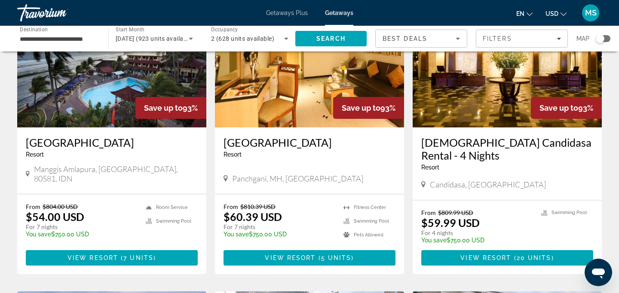
click at [90, 99] on img "Main content" at bounding box center [111, 58] width 189 height 137
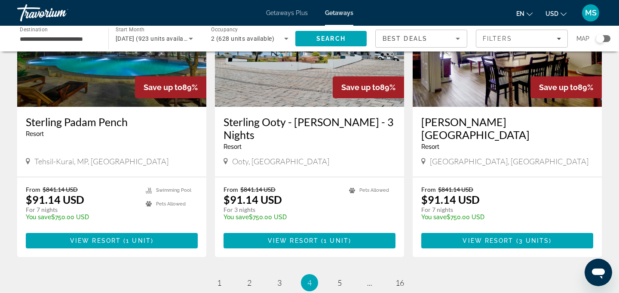
scroll to position [1023, 0]
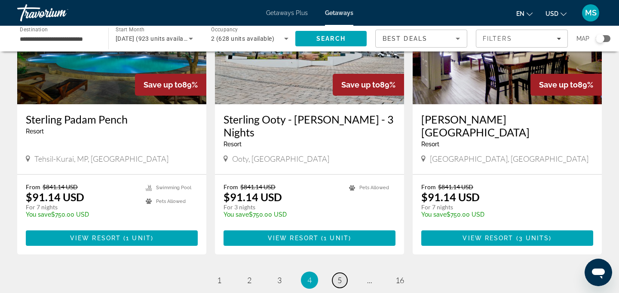
click at [340, 276] on span "5" at bounding box center [339, 280] width 4 height 9
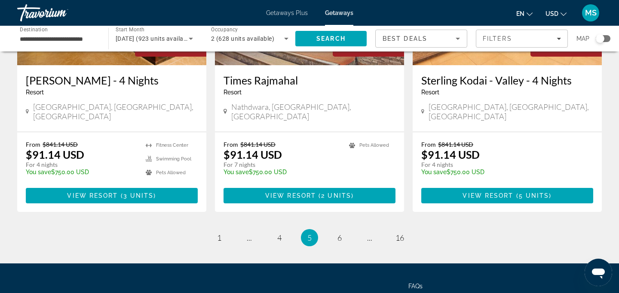
scroll to position [1135, 0]
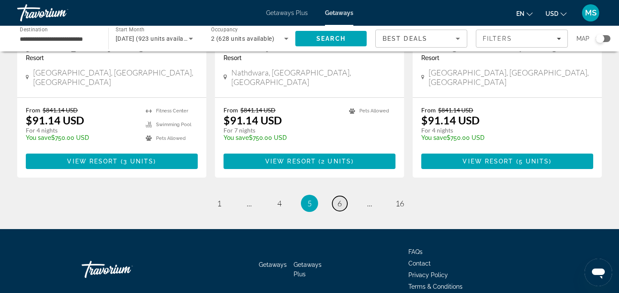
click at [340, 199] on span "6" at bounding box center [339, 203] width 4 height 9
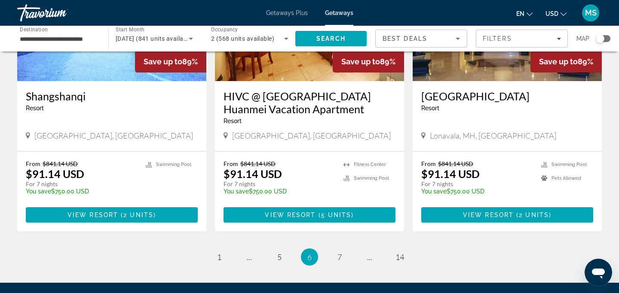
scroll to position [1122, 0]
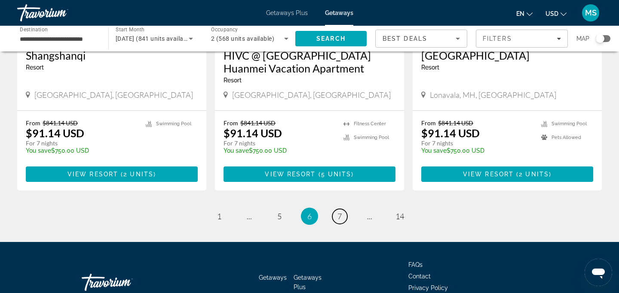
click at [341, 212] on span "7" at bounding box center [339, 216] width 4 height 9
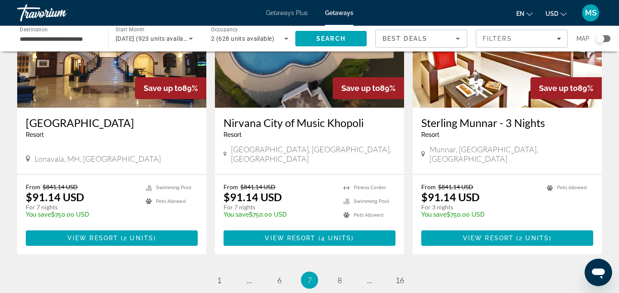
scroll to position [1047, 0]
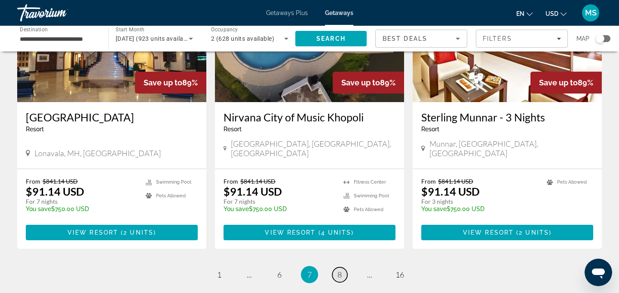
click at [332, 268] on link "page 8" at bounding box center [339, 275] width 15 height 15
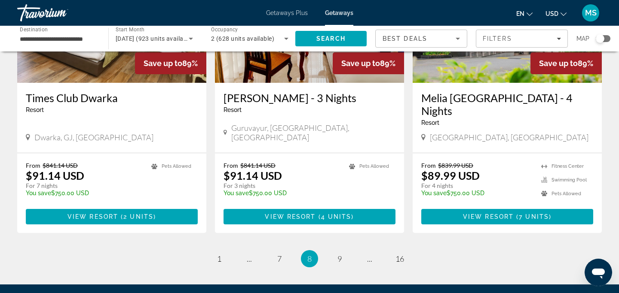
scroll to position [1109, 0]
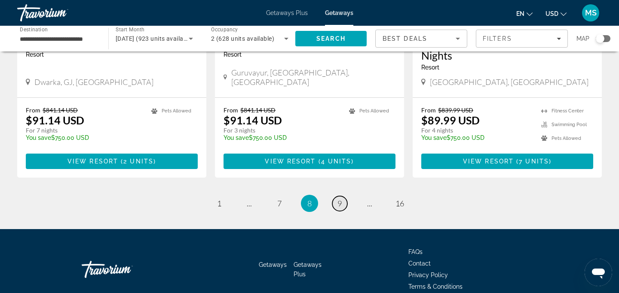
click at [338, 199] on span "9" at bounding box center [339, 203] width 4 height 9
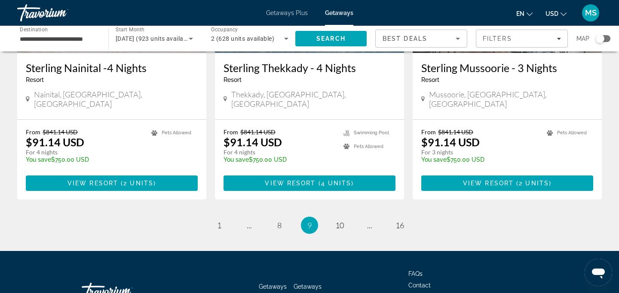
scroll to position [1097, 0]
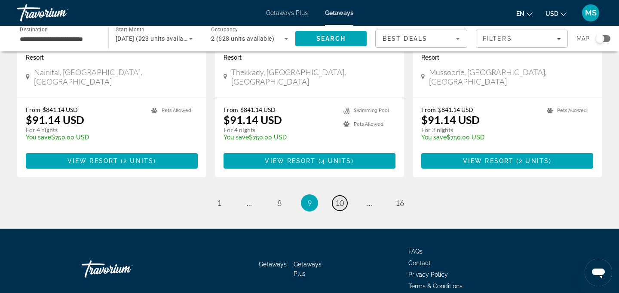
click at [343, 198] on span "10" at bounding box center [339, 202] width 9 height 9
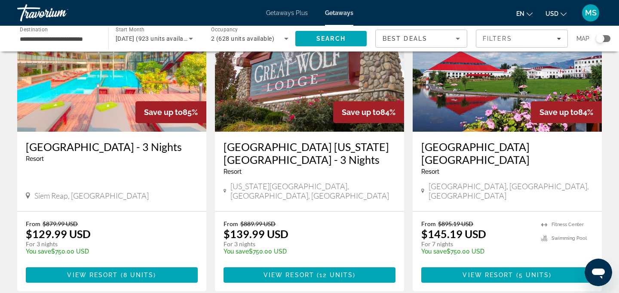
scroll to position [1135, 0]
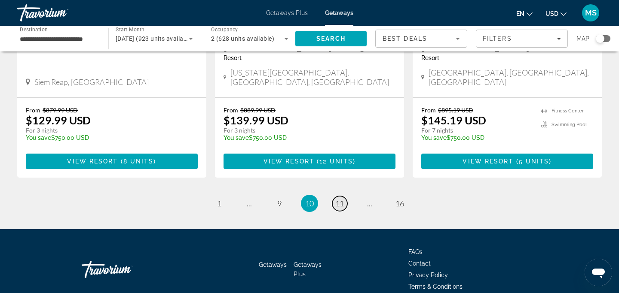
click at [341, 199] on span "11" at bounding box center [339, 203] width 9 height 9
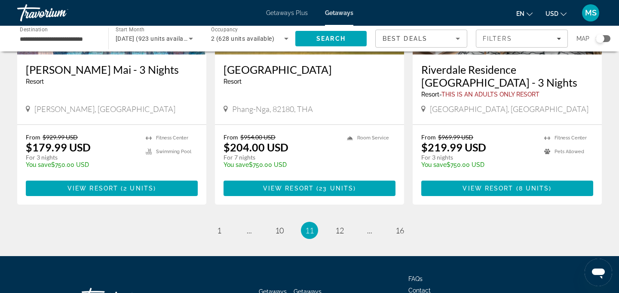
scroll to position [1090, 0]
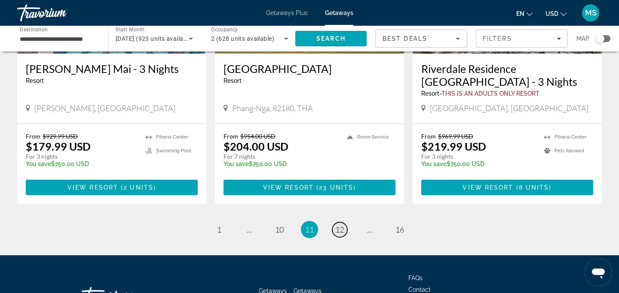
click at [341, 223] on link "page 12" at bounding box center [339, 230] width 15 height 15
